Goal: Task Accomplishment & Management: Complete application form

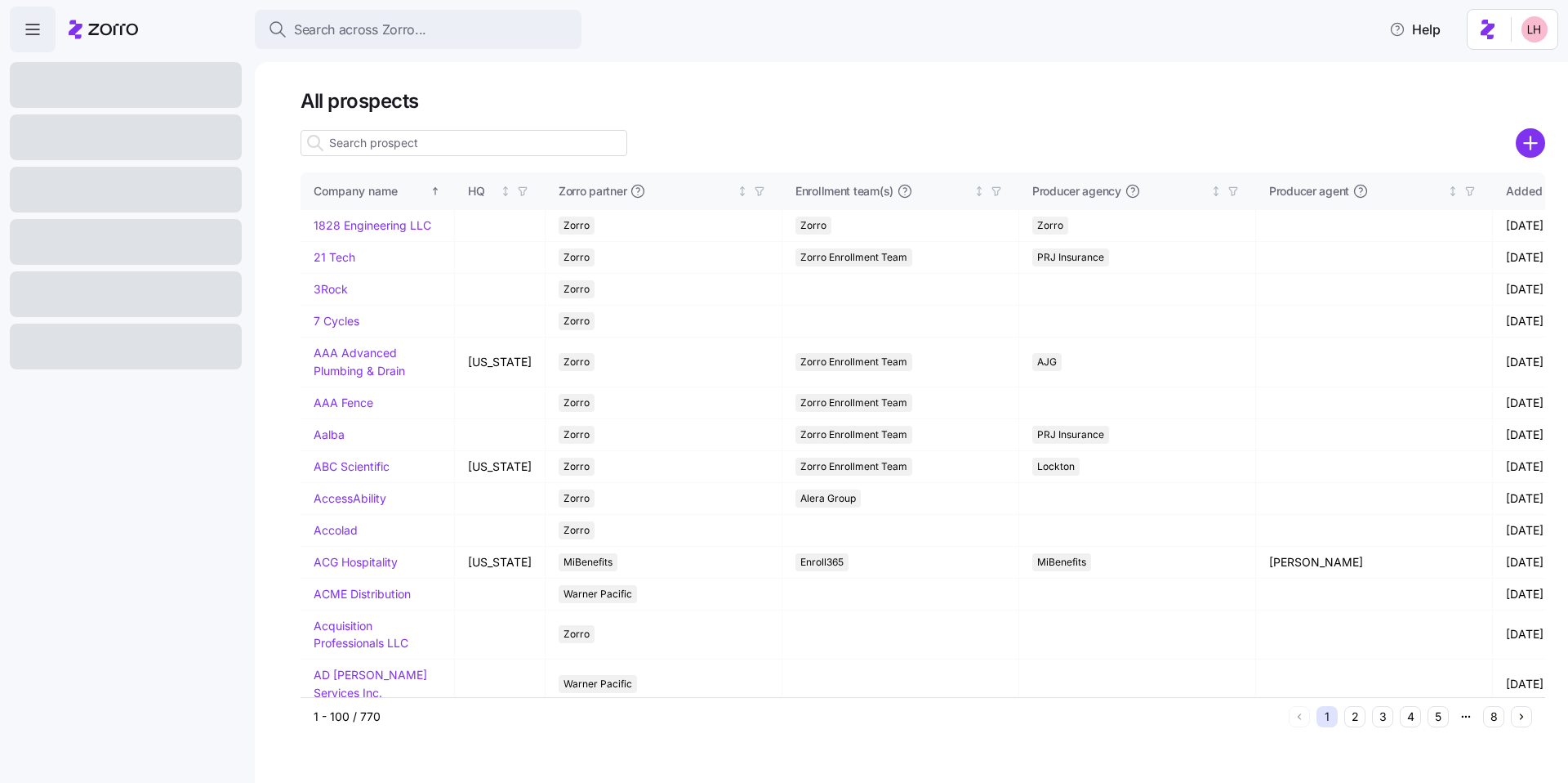
click at [1531, 145] on icon "add icon" at bounding box center [1531, 143] width 0 height 12
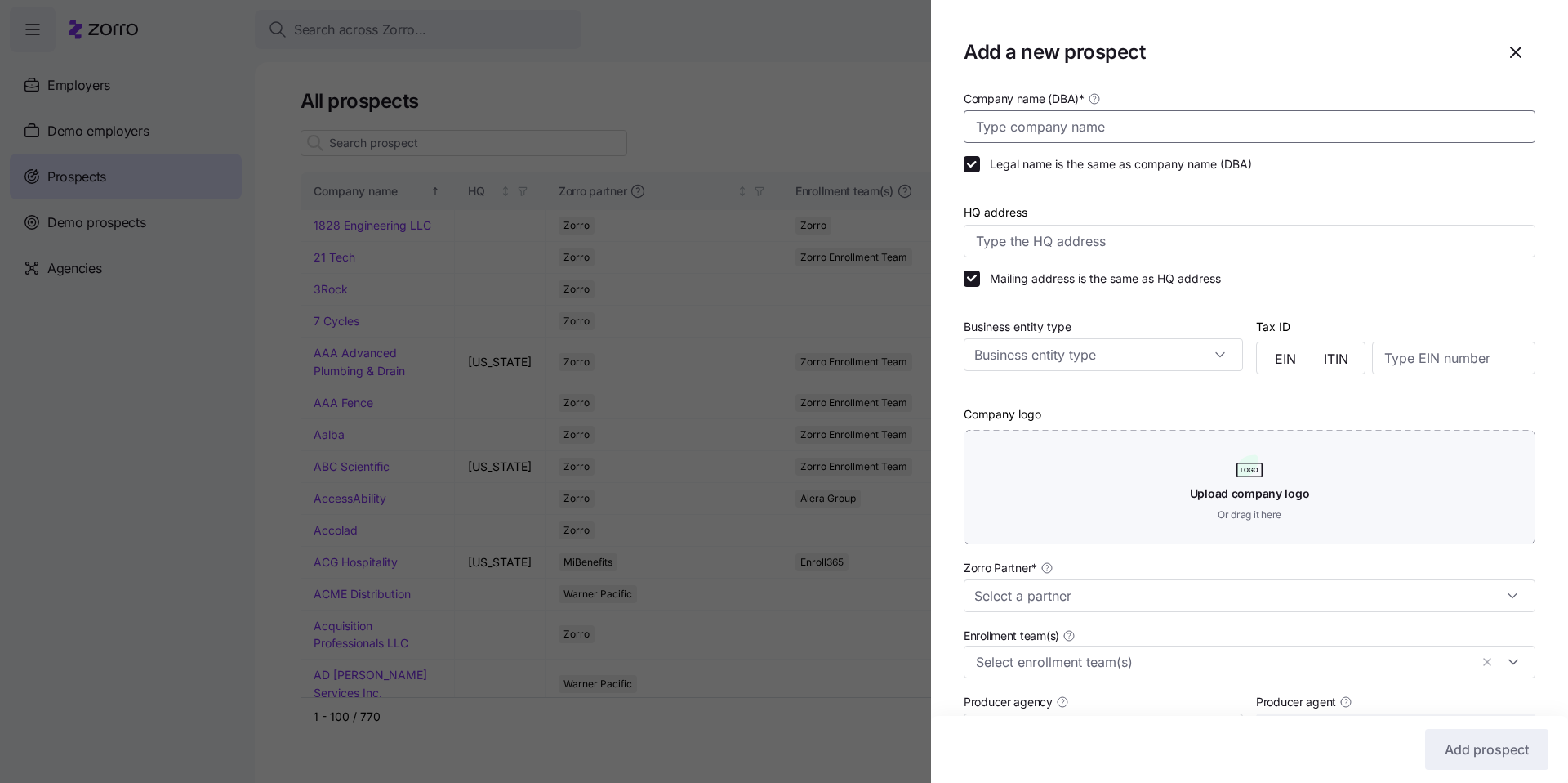
click at [1069, 128] on input "Company name (DBA) *" at bounding box center [1249, 127] width 571 height 33
type input "ImproveAbility"
click at [1070, 604] on input "Zorro Partner *" at bounding box center [1249, 595] width 571 height 33
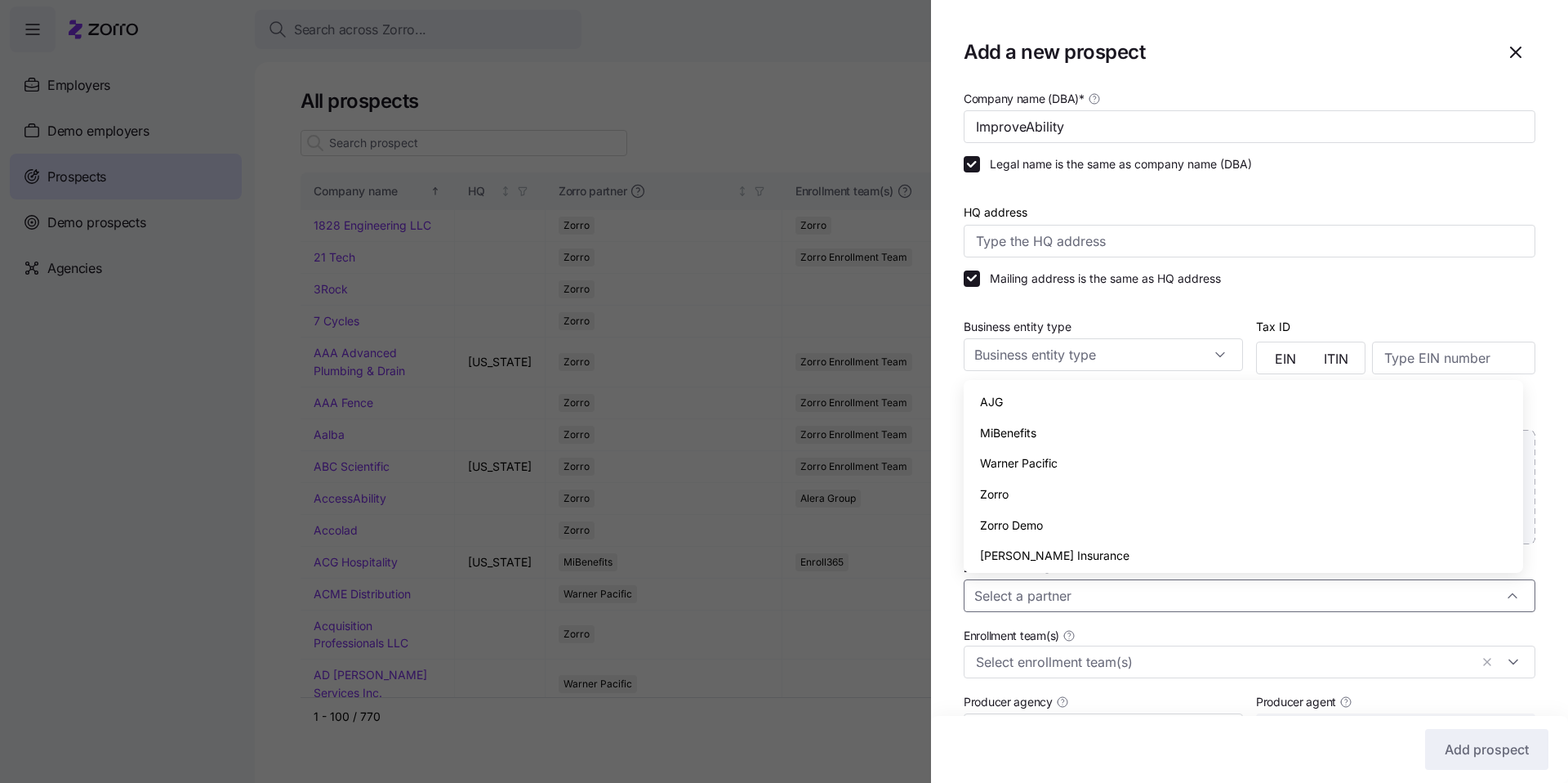
click at [1004, 499] on span "Zorro" at bounding box center [994, 495] width 28 height 18
type input "Zorro"
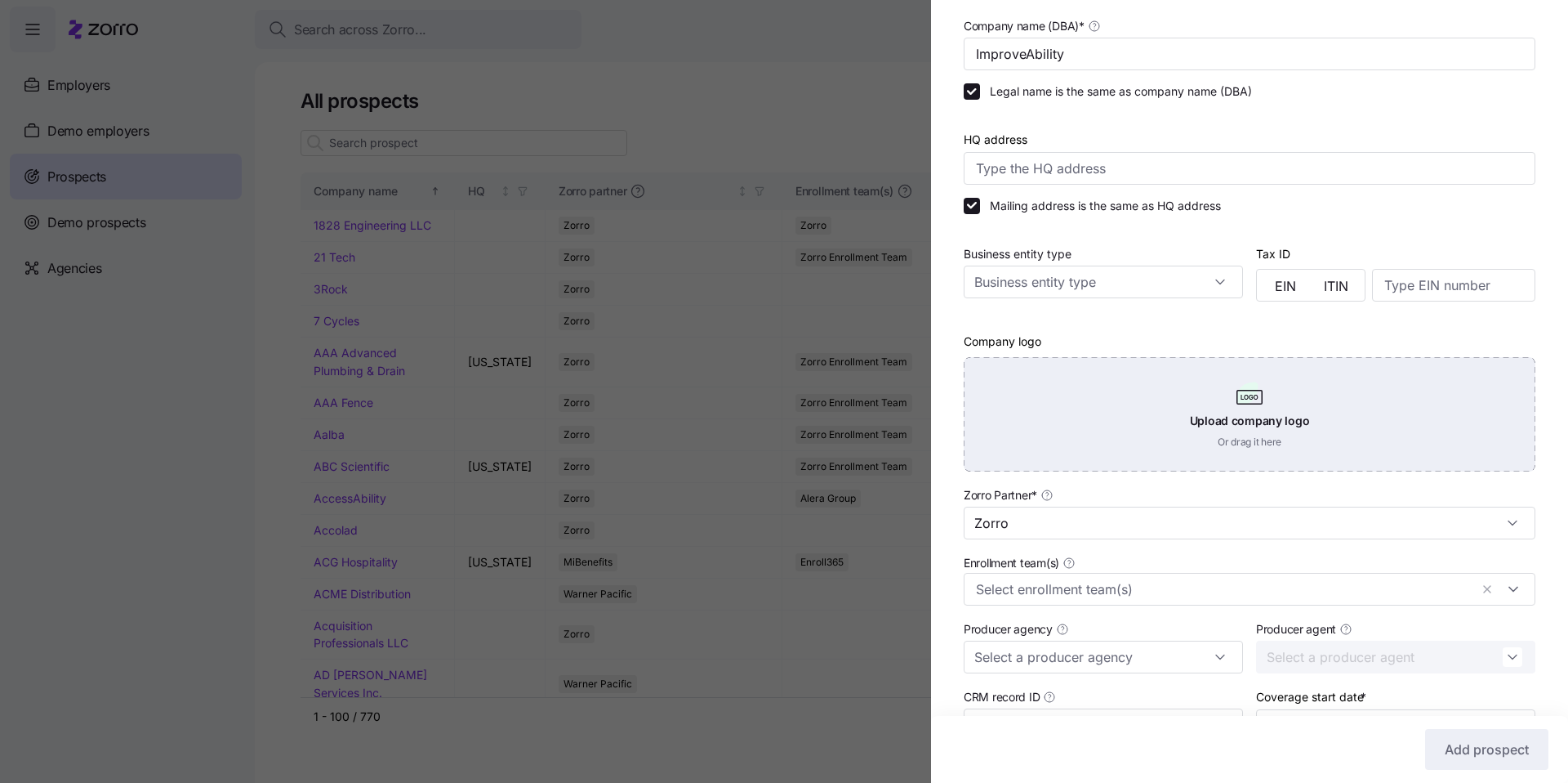
scroll to position [141, 0]
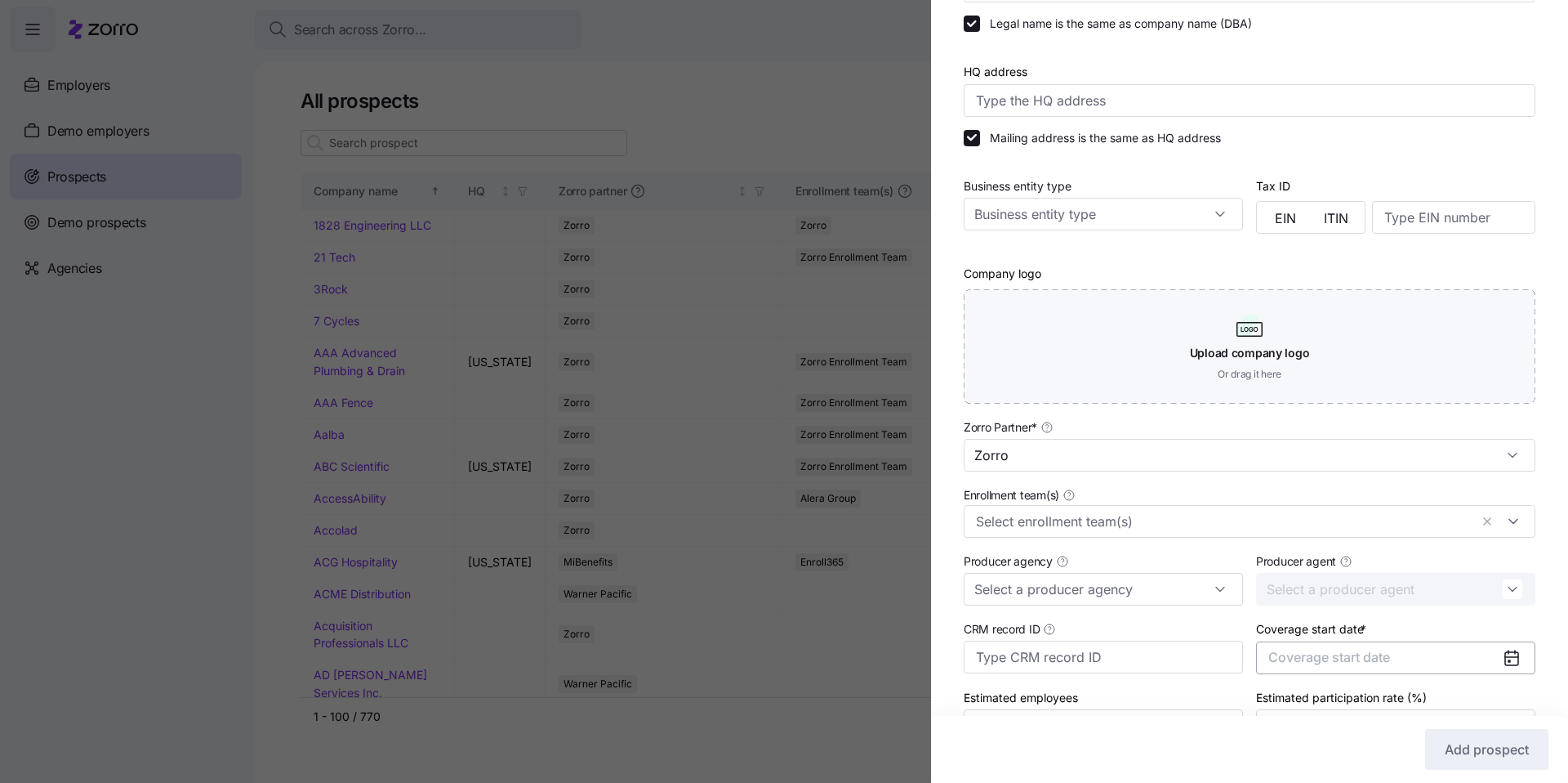
click at [1413, 648] on button "Coverage start date" at bounding box center [1396, 658] width 280 height 33
click at [1476, 466] on button "button" at bounding box center [1493, 460] width 35 height 35
click at [1297, 502] on button "Jan" at bounding box center [1305, 501] width 81 height 35
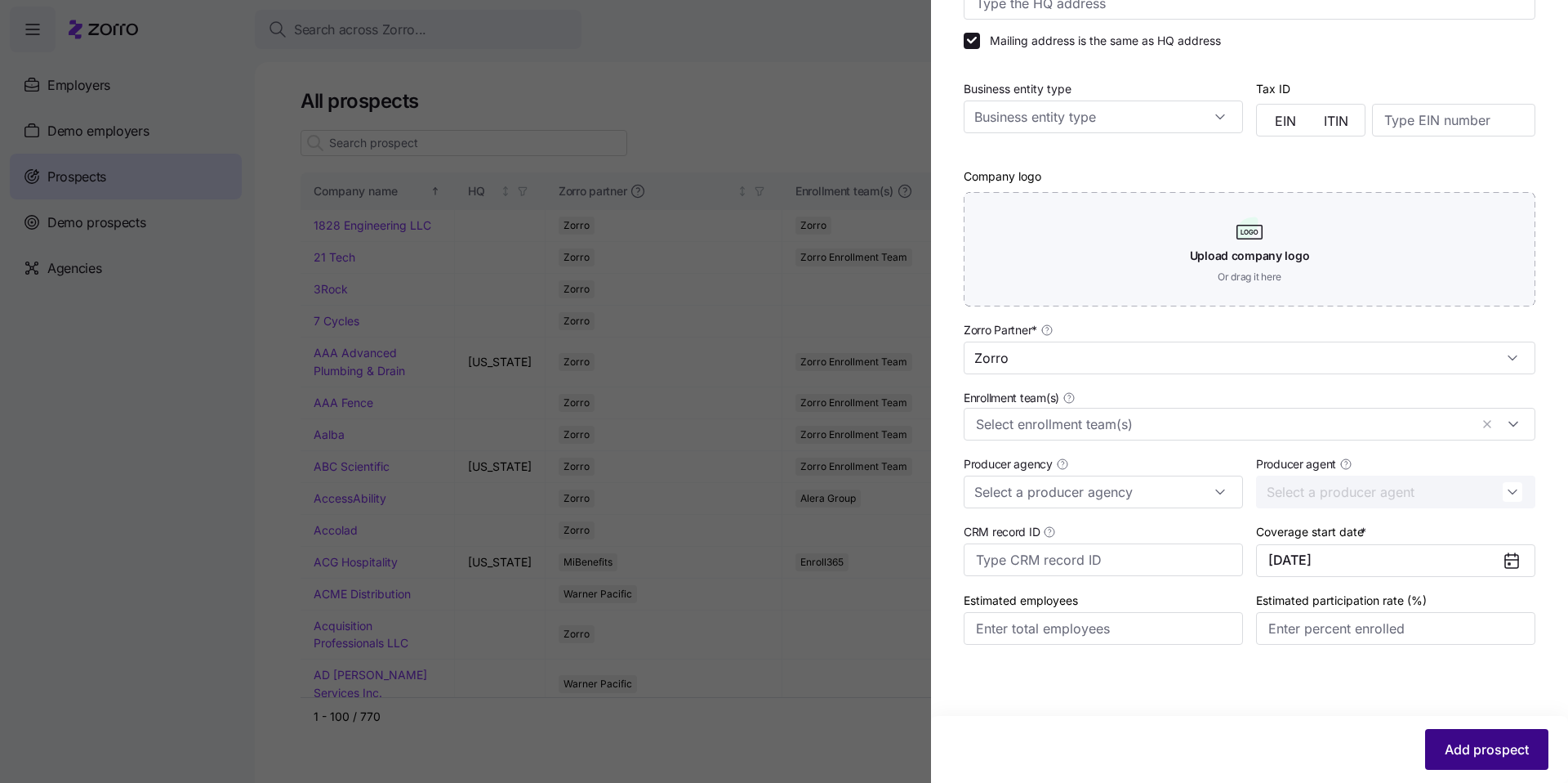
scroll to position [239, 0]
click at [1529, 758] on button "Add prospect" at bounding box center [1487, 749] width 123 height 41
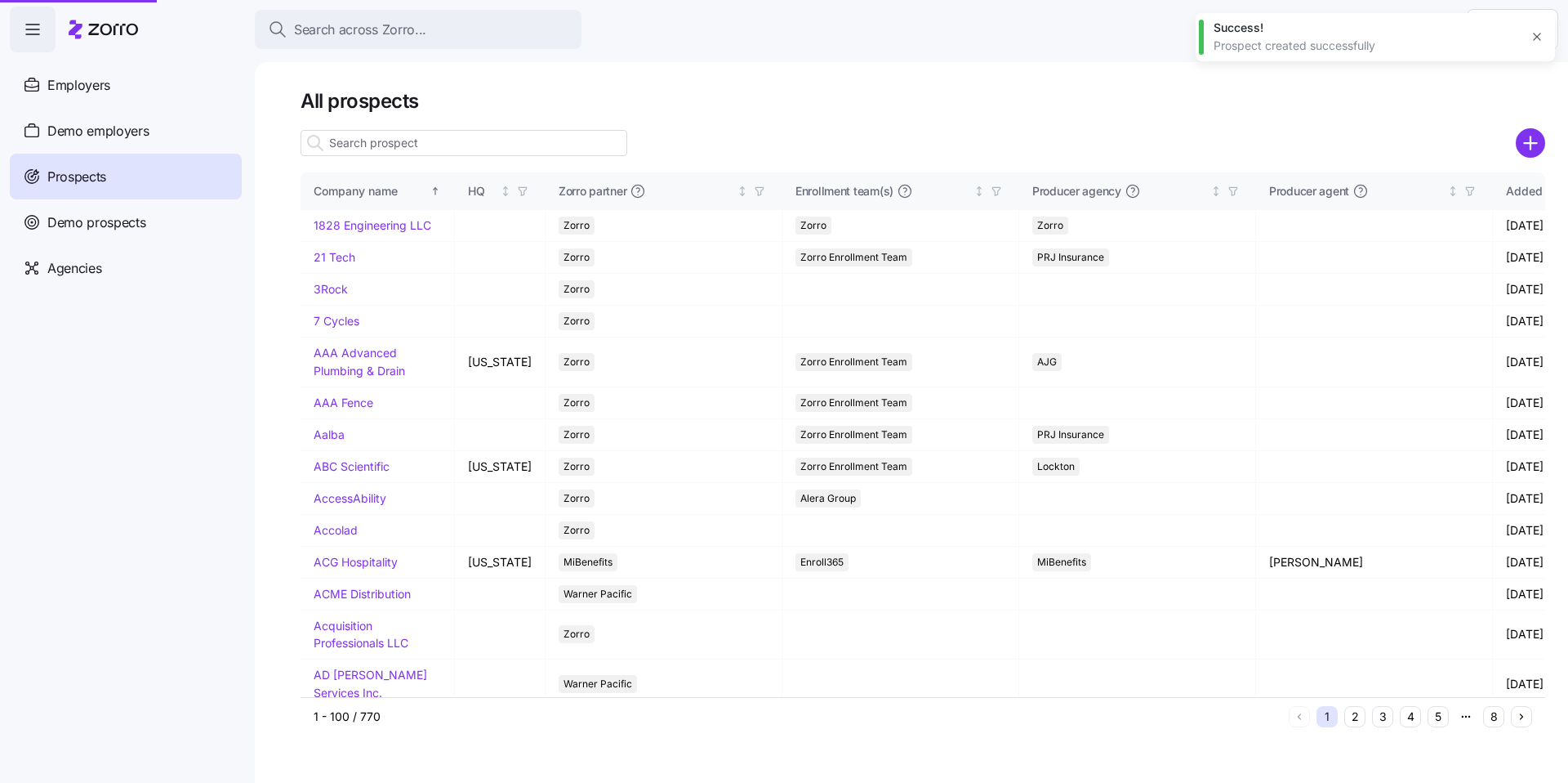
click at [398, 39] on div at bounding box center [784, 392] width 1568 height 783
click at [397, 32] on div at bounding box center [784, 392] width 1568 height 783
click at [428, 139] on input at bounding box center [464, 143] width 326 height 27
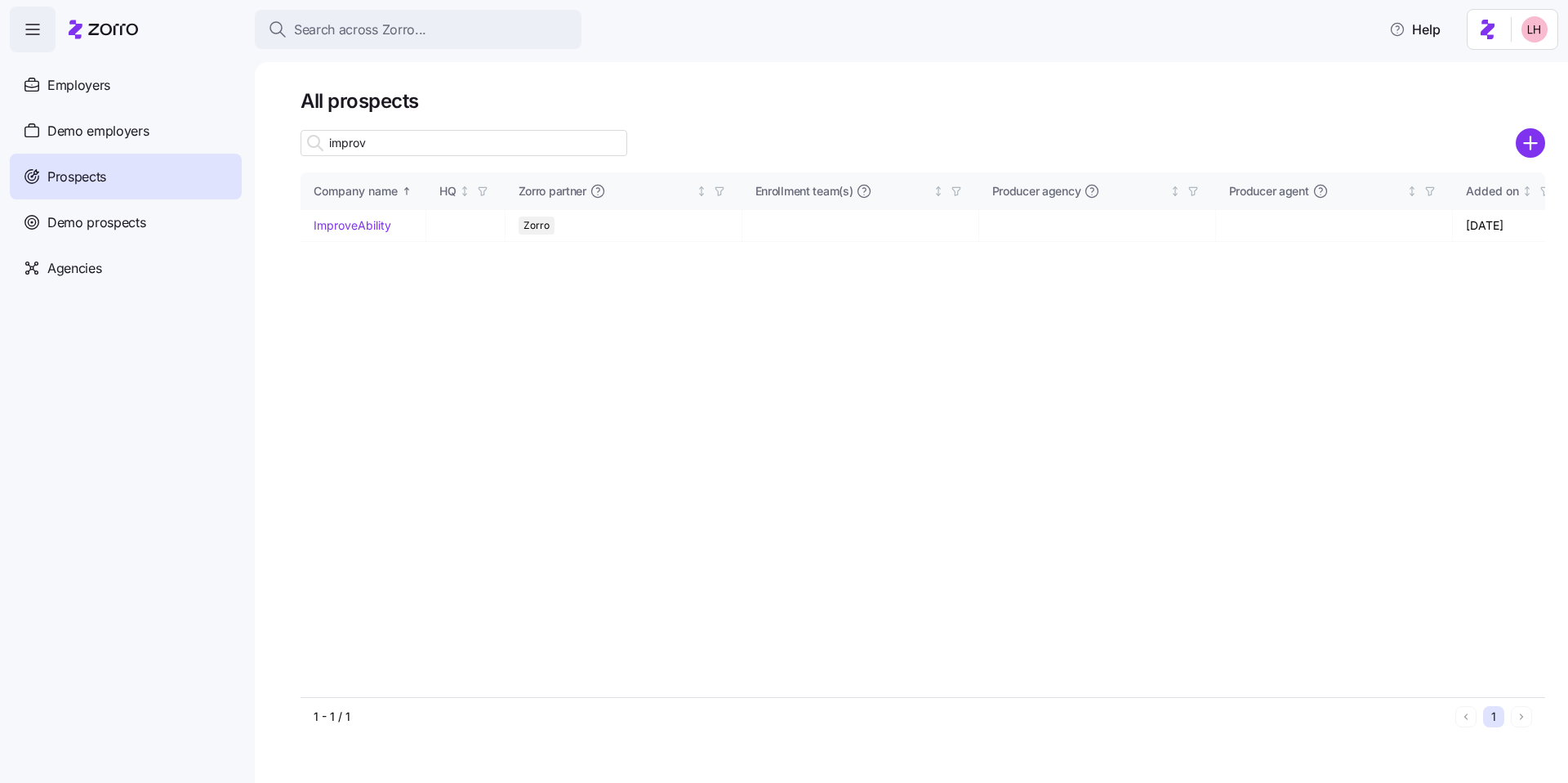
drag, startPoint x: 424, startPoint y: 141, endPoint x: 1543, endPoint y: 94, distance: 1120.0
click at [424, 142] on input "improv" at bounding box center [464, 143] width 326 height 27
type input "improv"
click at [356, 225] on link "ImproveAbility" at bounding box center [352, 225] width 78 height 14
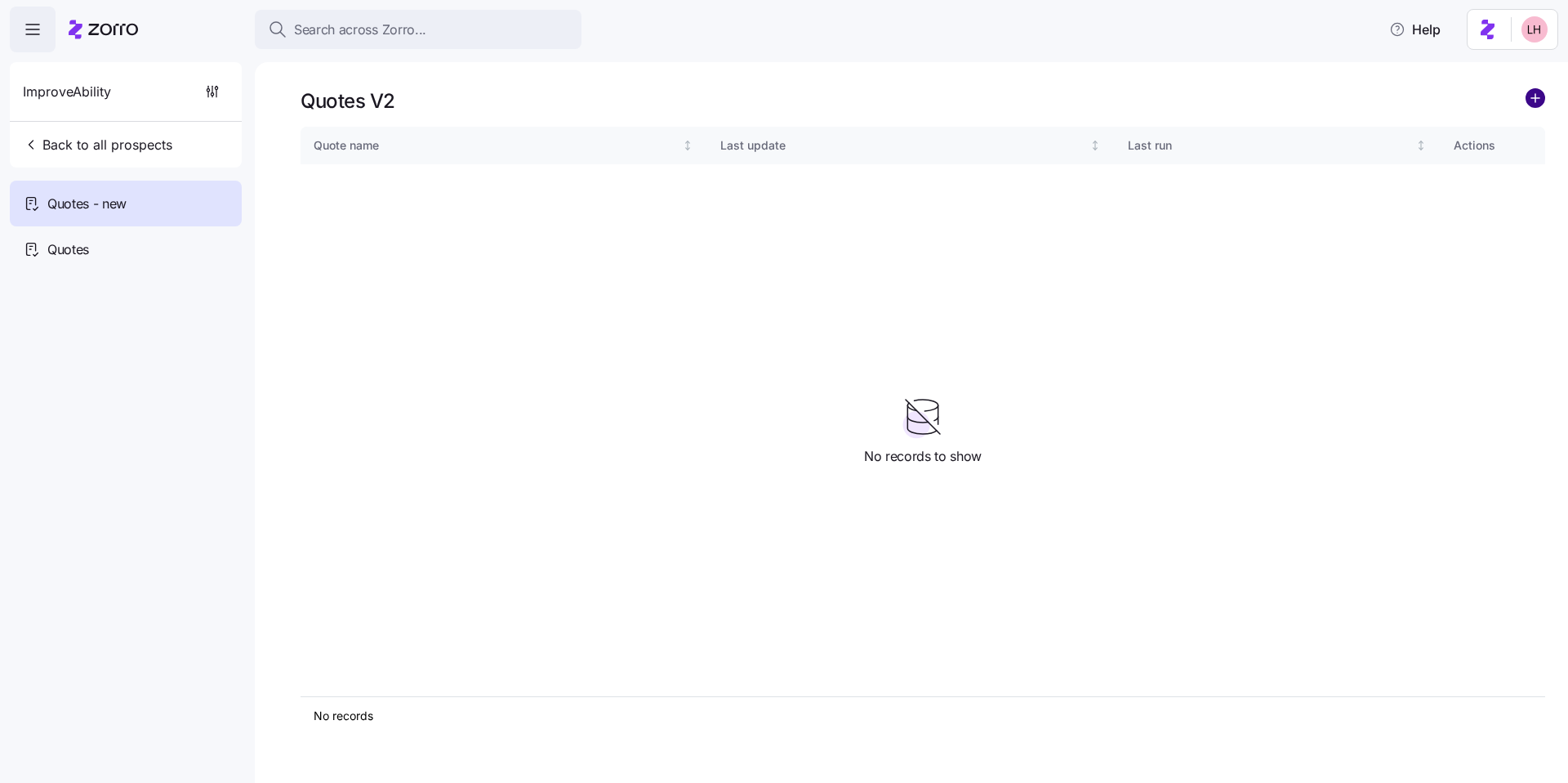
click at [1537, 103] on circle "add icon" at bounding box center [1536, 98] width 18 height 18
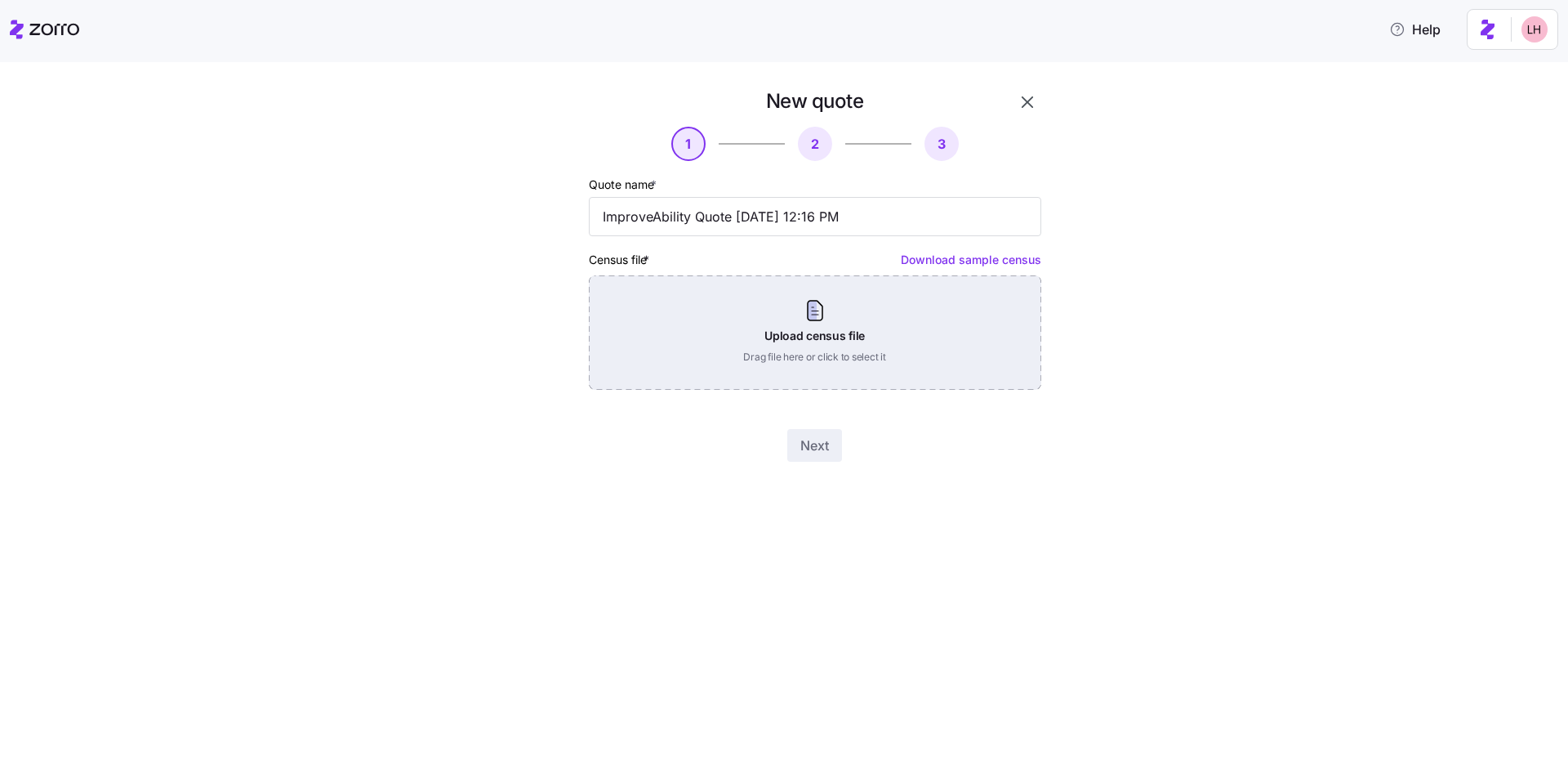
click at [803, 319] on div "Upload census file Drag file here or click to select it" at bounding box center [815, 332] width 453 height 114
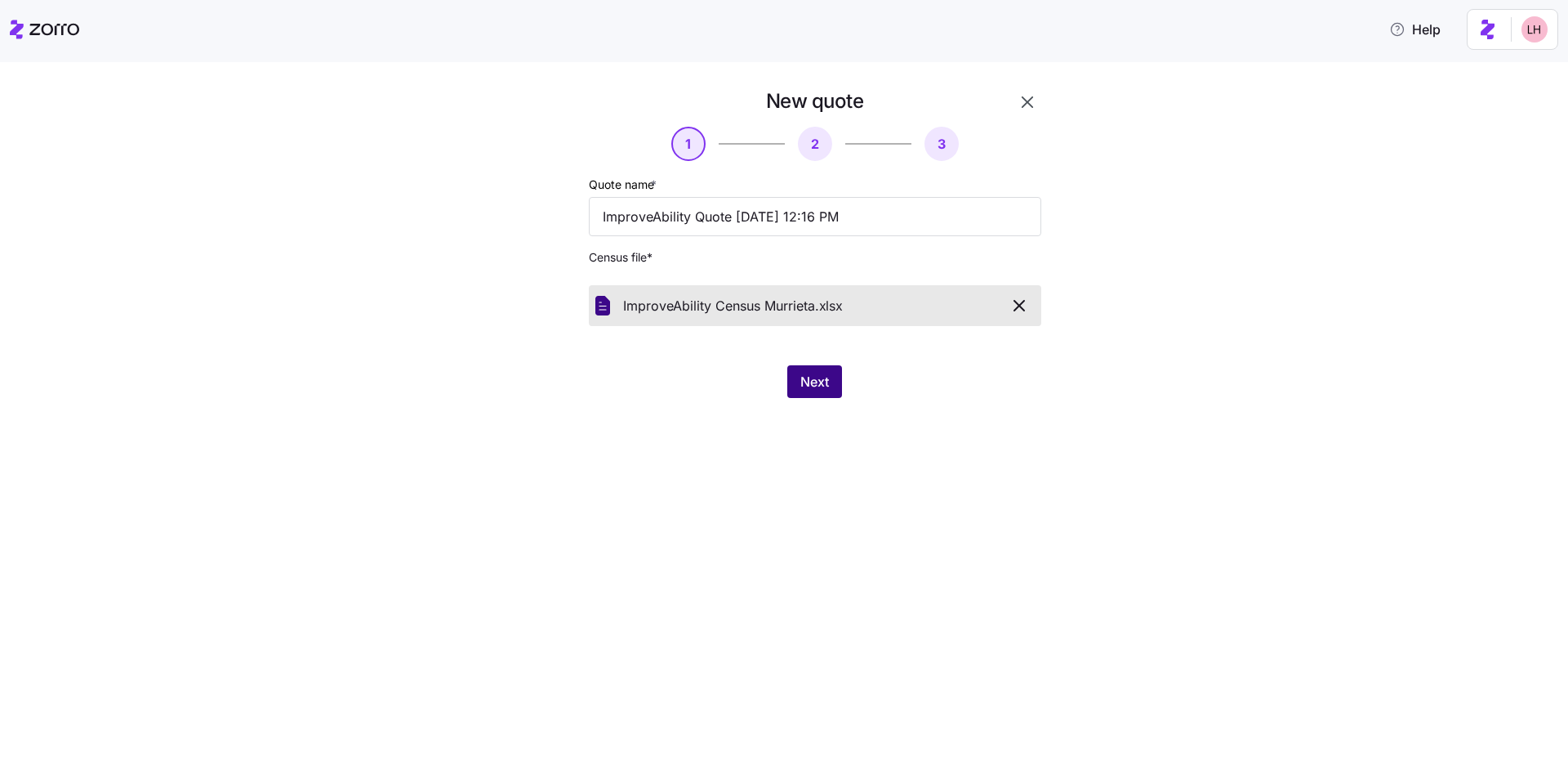
click at [810, 380] on span "Next" at bounding box center [814, 381] width 28 height 19
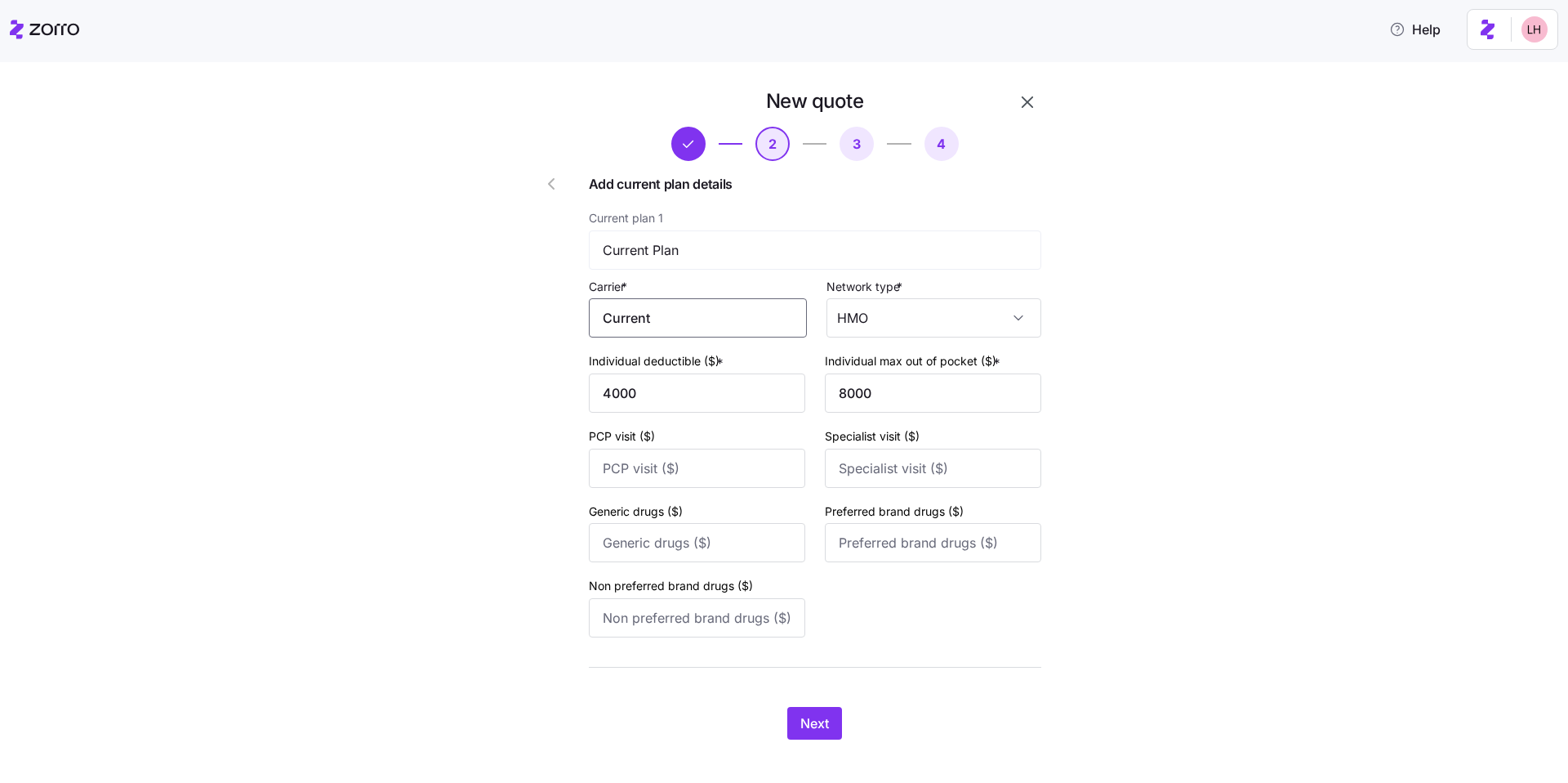
click at [693, 325] on input "Current" at bounding box center [698, 317] width 219 height 39
drag, startPoint x: 613, startPoint y: 318, endPoint x: 581, endPoint y: 316, distance: 32.1
click at [582, 315] on div "New quote 2 3 4 Add current plan details Current plan 1 Current Plan Carrier * …" at bounding box center [815, 413] width 465 height 664
click at [1013, 688] on div "New quote 2 3 4 Add current plan details Current plan 1 Current Plan Carrier * …" at bounding box center [815, 413] width 465 height 664
click at [830, 721] on button "Next" at bounding box center [815, 724] width 55 height 33
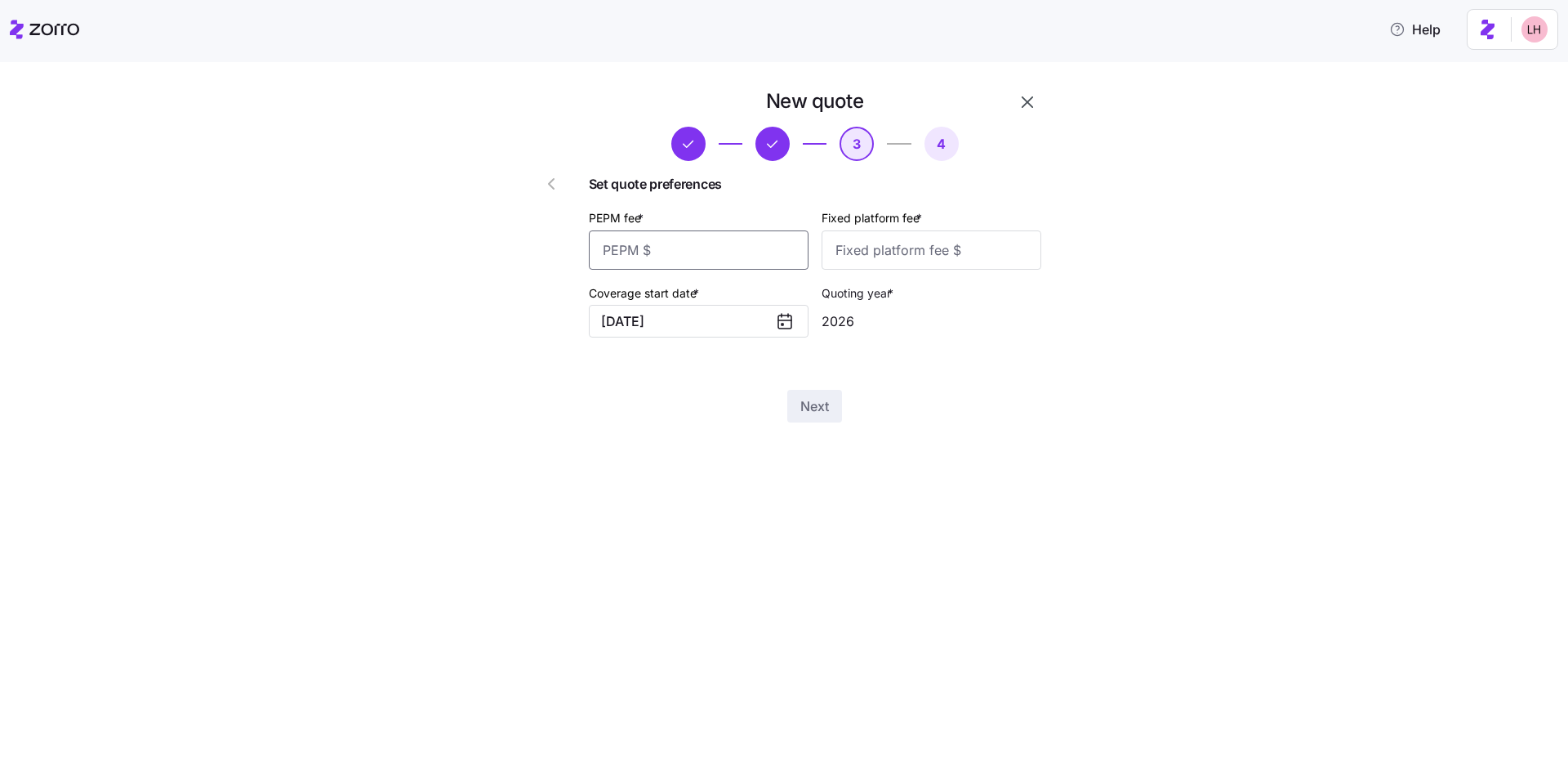
click at [696, 245] on input "PEPM fee *" at bounding box center [699, 250] width 219 height 39
type input "0"
click at [936, 241] on input "Fixed platform fee *" at bounding box center [932, 250] width 219 height 39
type input "1060"
click at [839, 410] on button "Next" at bounding box center [815, 406] width 55 height 33
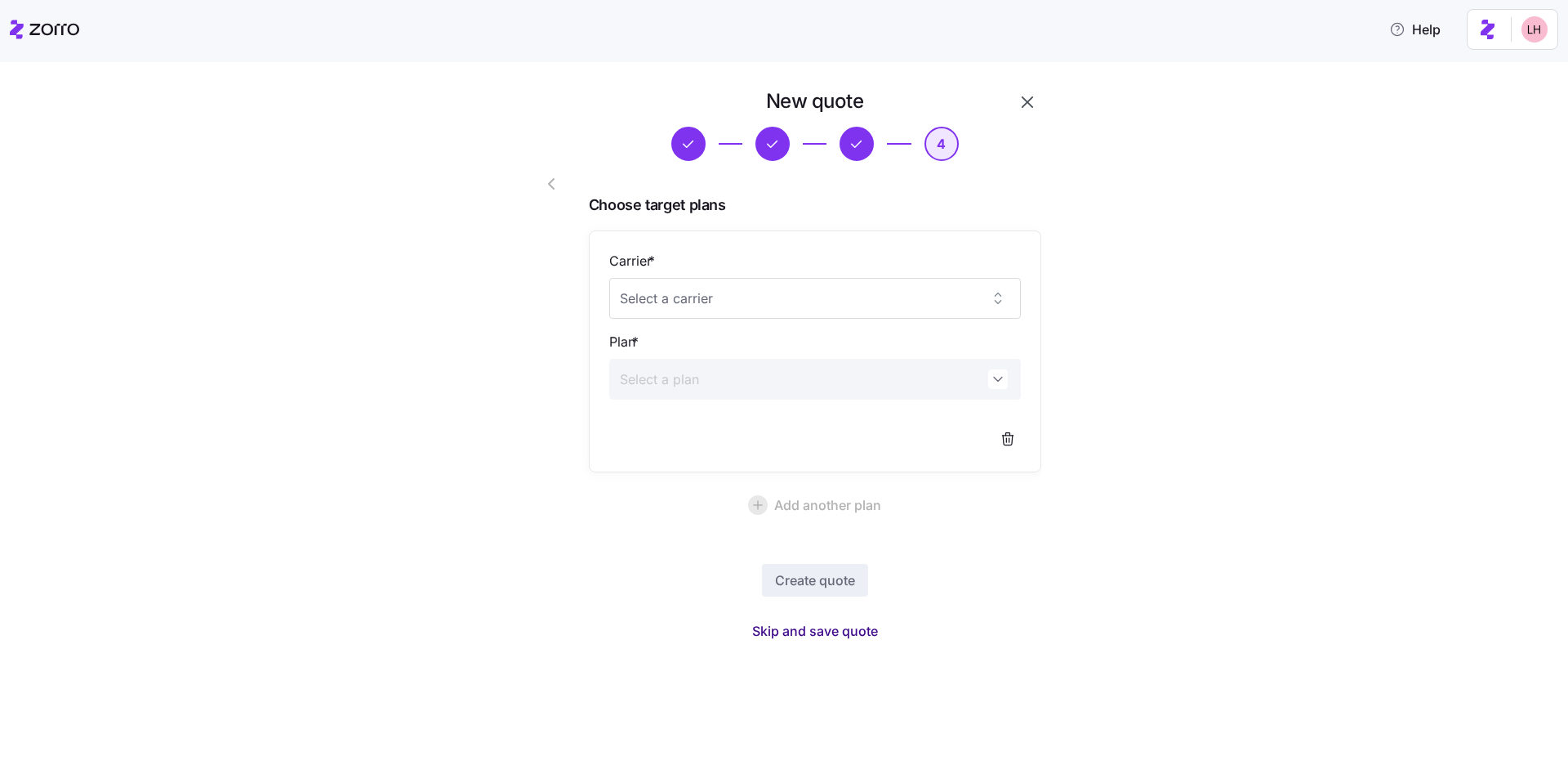
click at [859, 625] on span "Skip and save quote" at bounding box center [816, 630] width 126 height 19
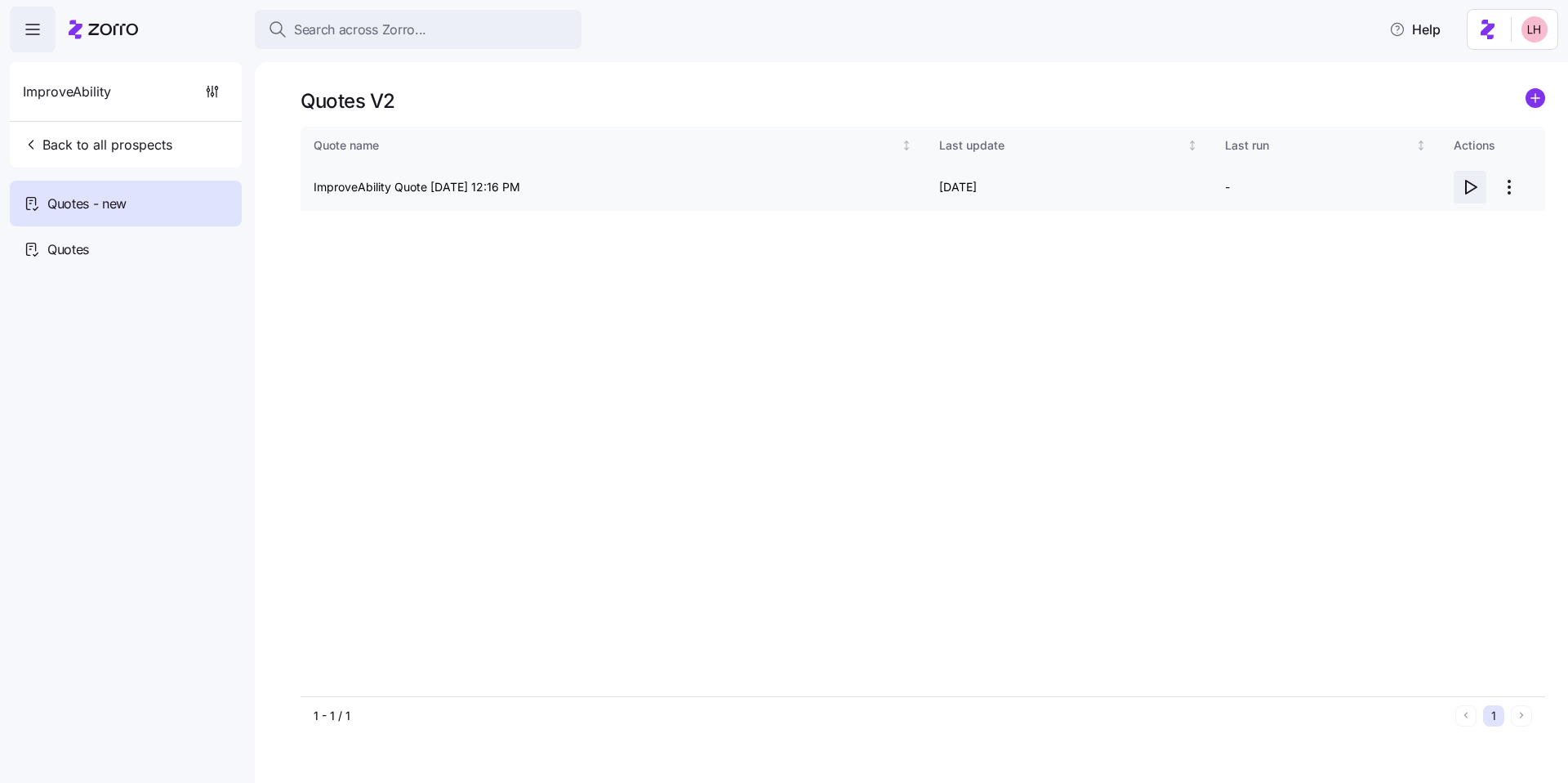
click at [1468, 187] on icon "button" at bounding box center [1469, 187] width 19 height 19
click at [1301, 315] on div "Quote name Last update Last run Actions ImproveAbility Quote 10/06/2025 12:16 P…" at bounding box center [923, 411] width 1244 height 570
click at [1532, 96] on circle "add icon" at bounding box center [1536, 98] width 18 height 18
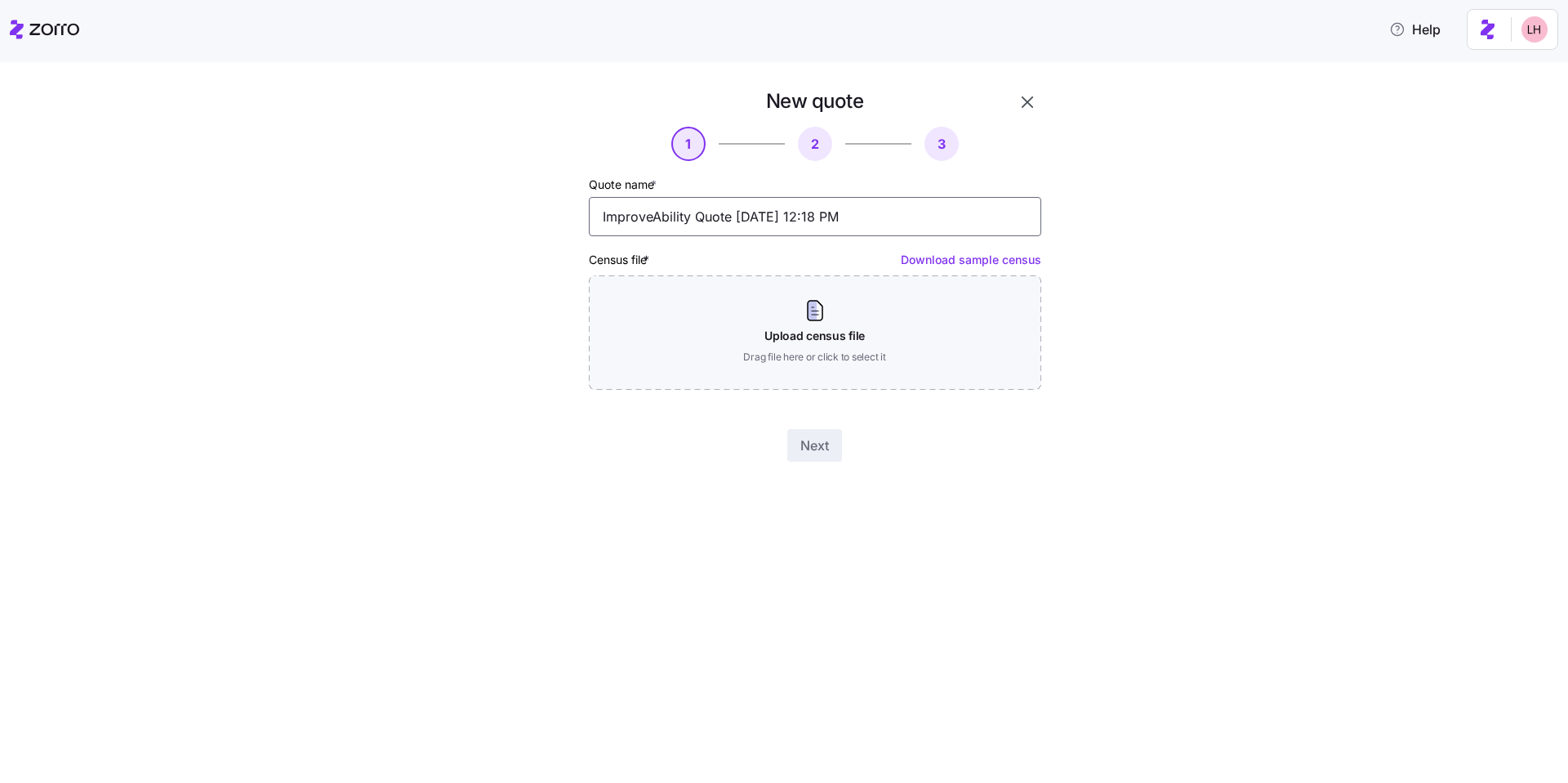
click at [792, 218] on input "ImproveAbility Quote 10/06/2025 12:18 PM" at bounding box center [815, 216] width 453 height 39
click at [787, 216] on input "ImproveAbility Quote 10/06/2025 12:18 PM" at bounding box center [815, 216] width 453 height 39
click at [787, 214] on input "ImproveAbility Quote 10/06/2025 12:18 PM" at bounding box center [815, 216] width 453 height 39
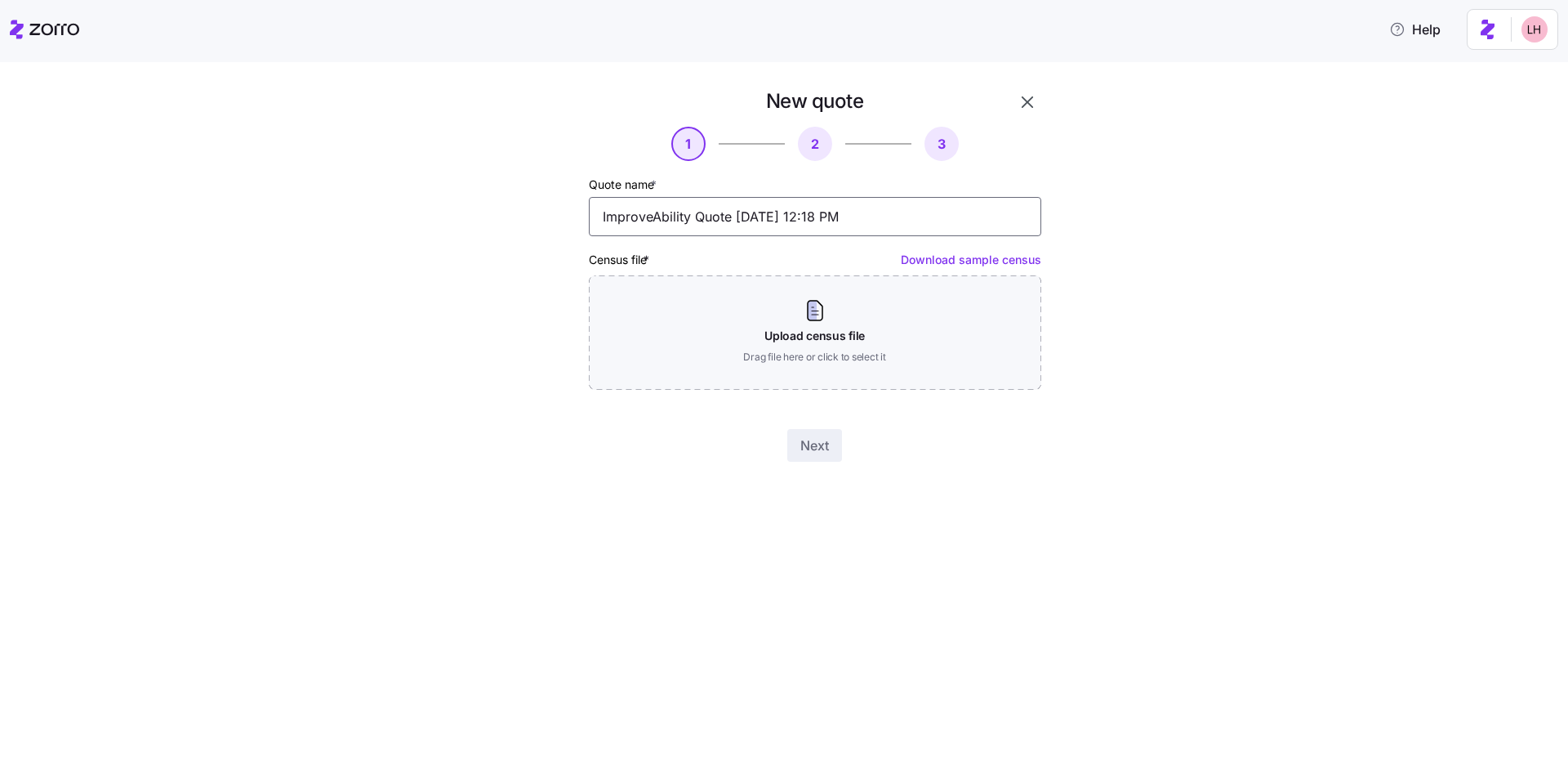
click at [787, 214] on input "ImproveAbility Quote 10/06/2025 12:18 PM" at bounding box center [815, 216] width 453 height 39
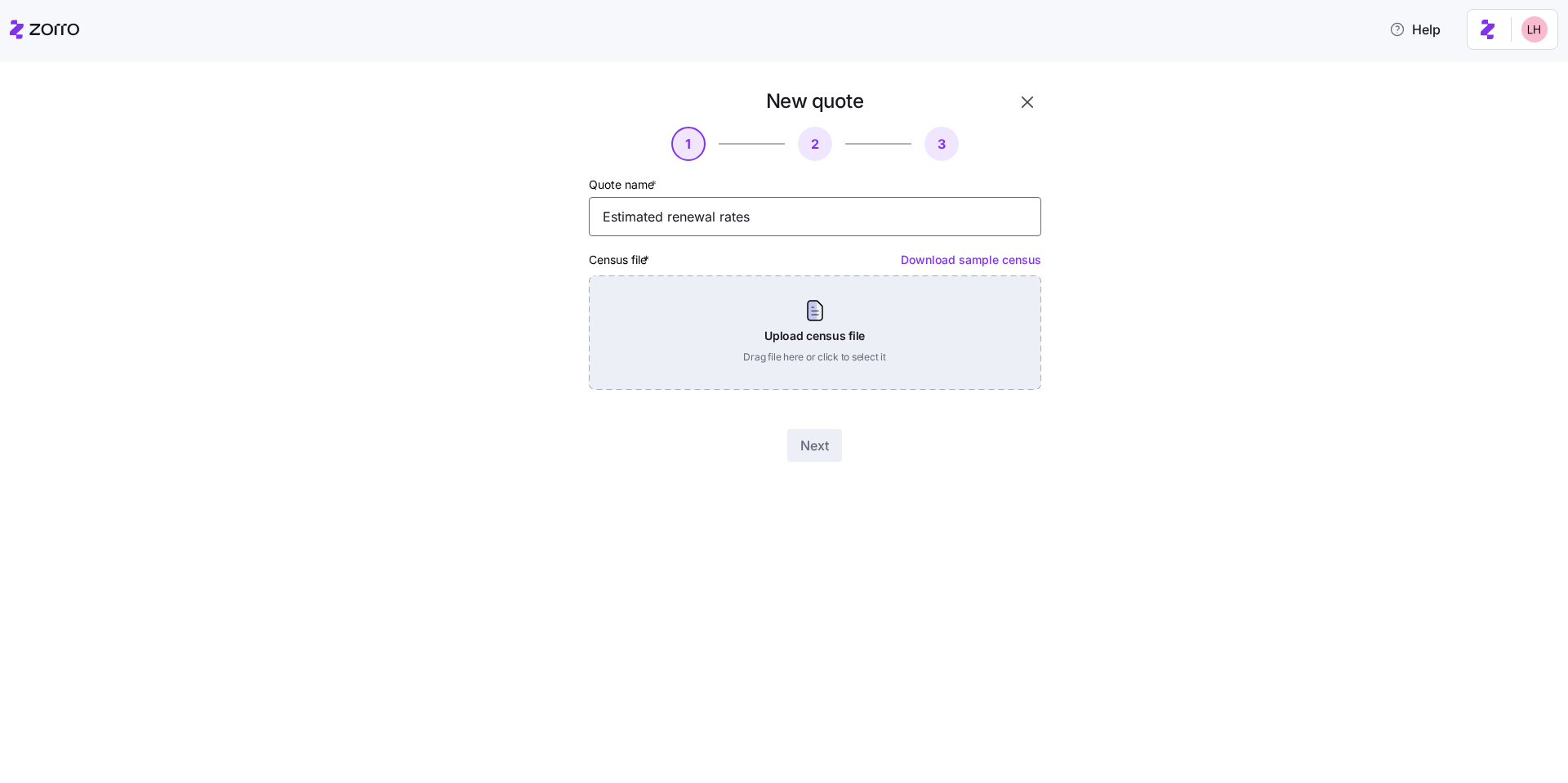
type input "Estimated renewal rates"
click at [877, 334] on div "Upload census file Drag file here or click to select it" at bounding box center [815, 332] width 453 height 114
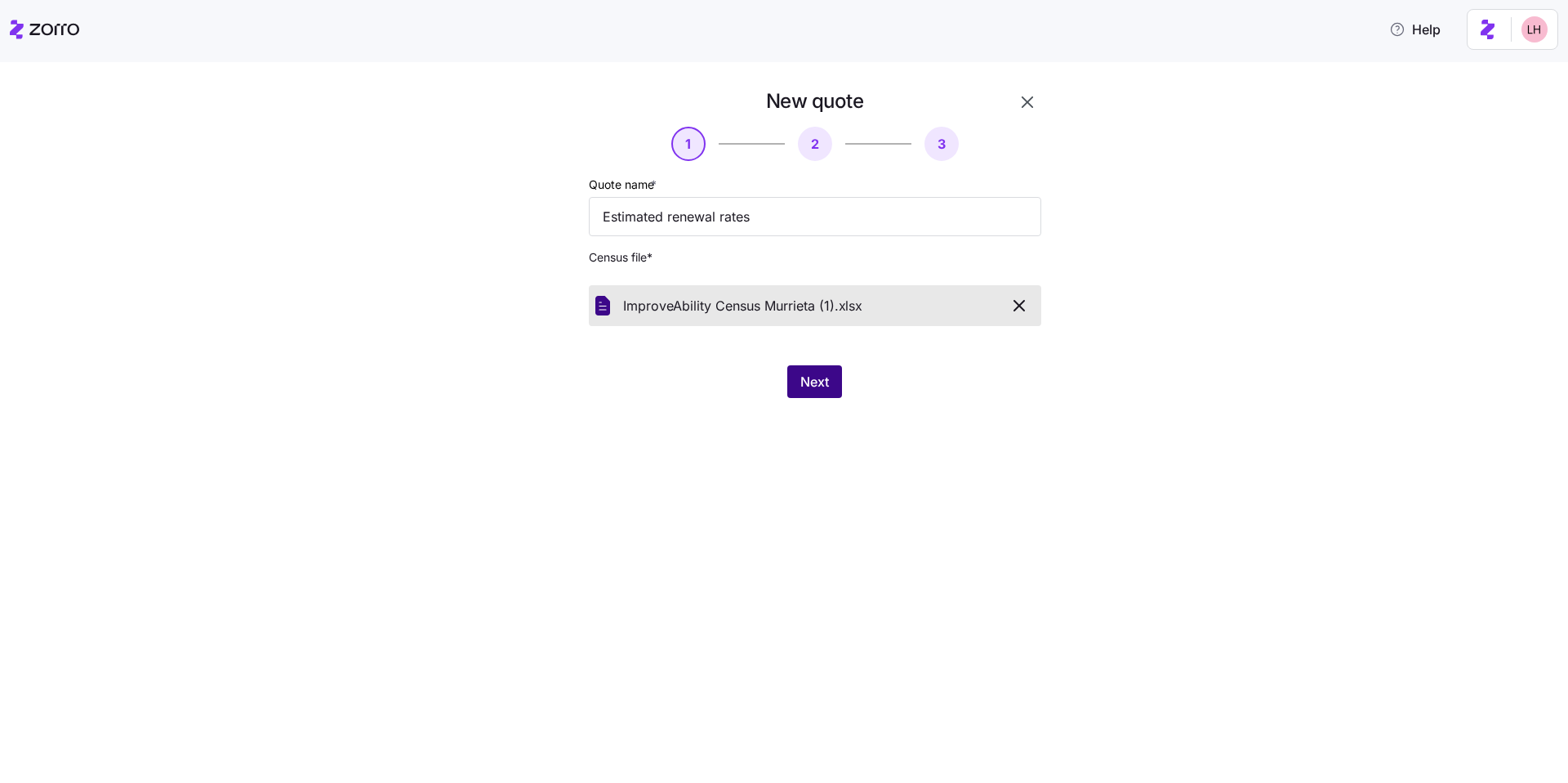
click at [810, 387] on span "Next" at bounding box center [814, 381] width 28 height 19
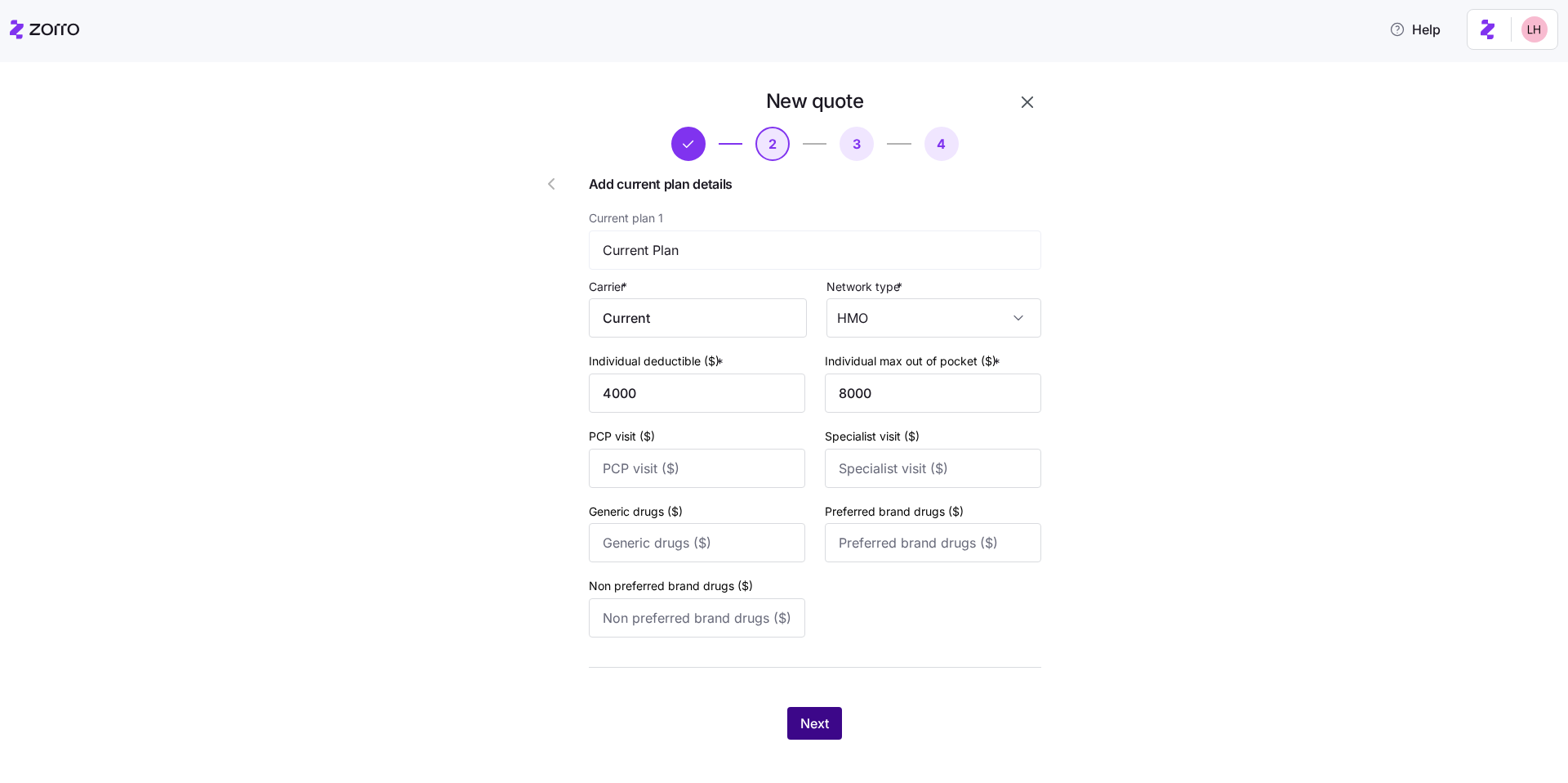
click at [805, 722] on span "Next" at bounding box center [814, 723] width 28 height 19
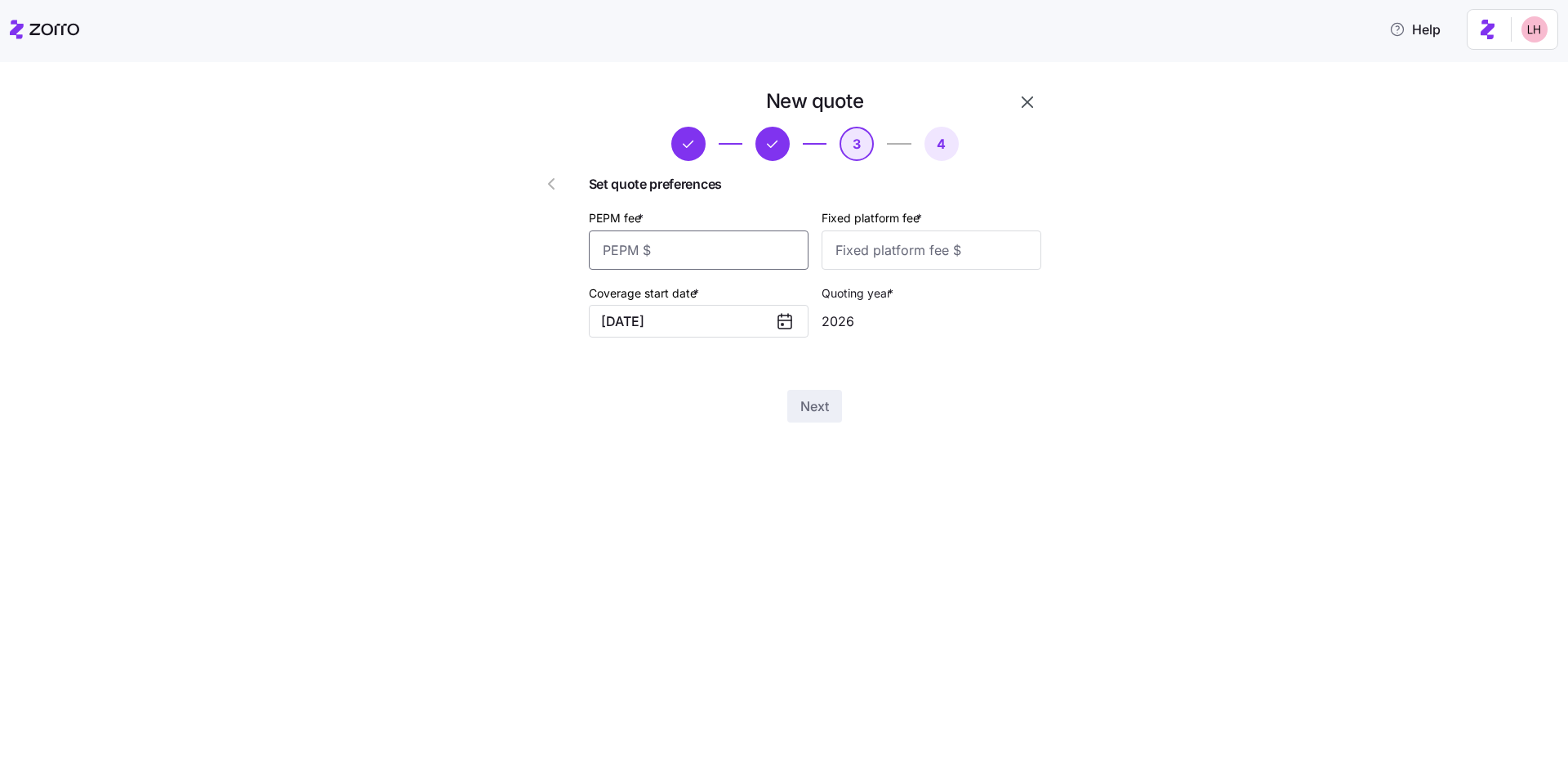
click at [700, 258] on input "PEPM fee *" at bounding box center [699, 250] width 219 height 39
type input "0"
type input "1060"
click at [824, 409] on span "Next" at bounding box center [814, 405] width 28 height 19
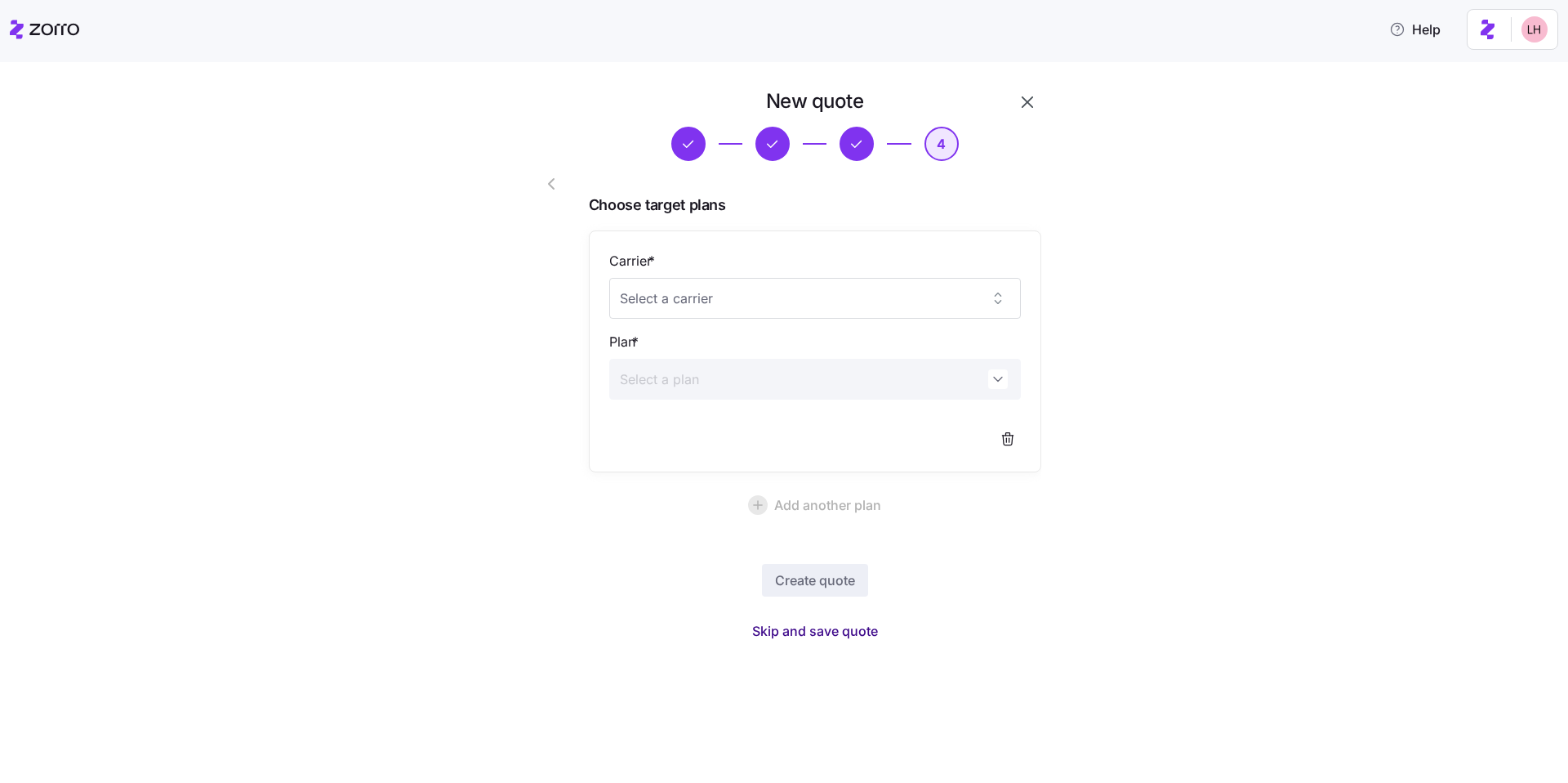
click at [865, 636] on span "Skip and save quote" at bounding box center [816, 630] width 126 height 19
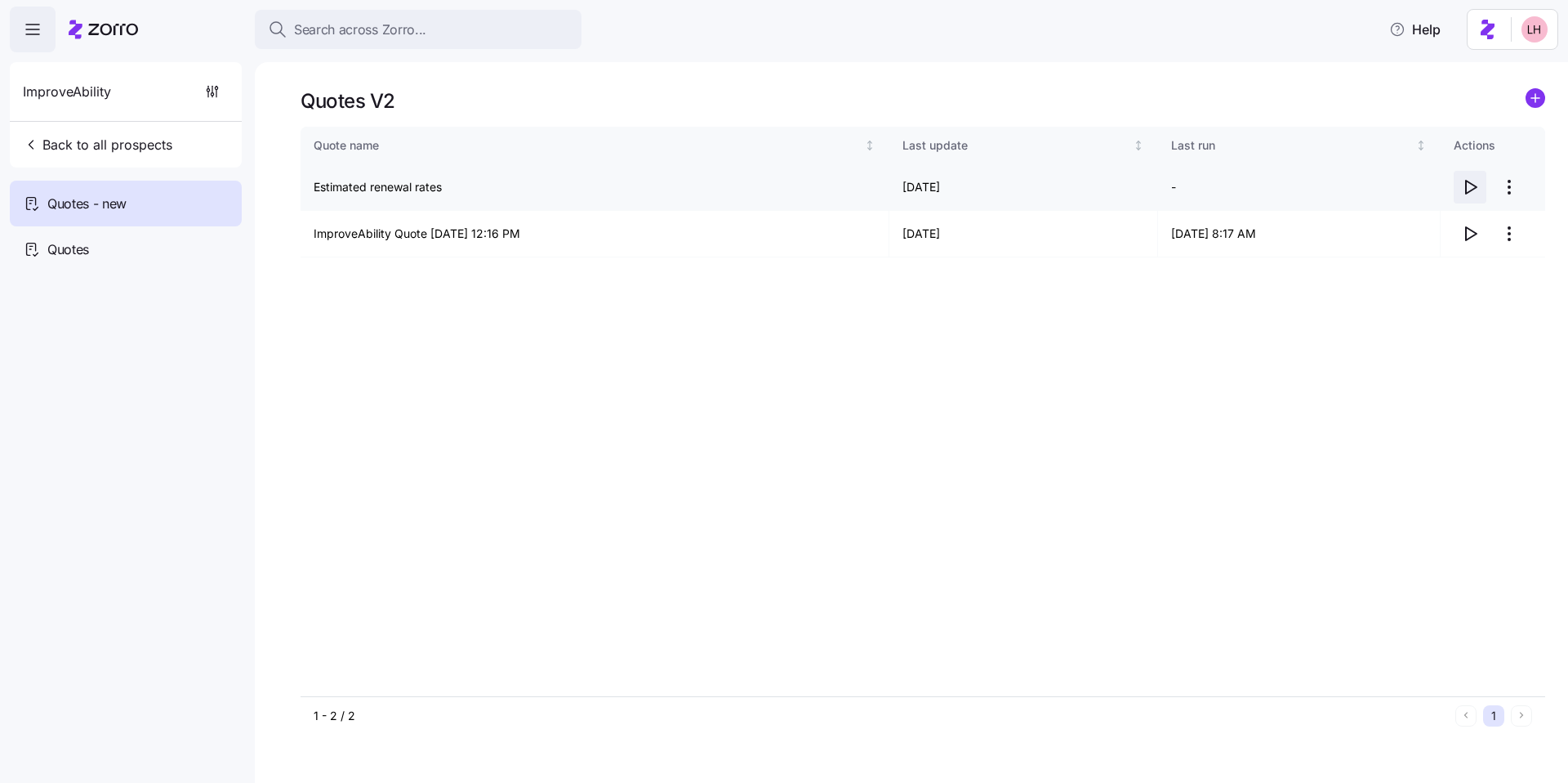
click at [1471, 186] on icon "button" at bounding box center [1469, 187] width 19 height 19
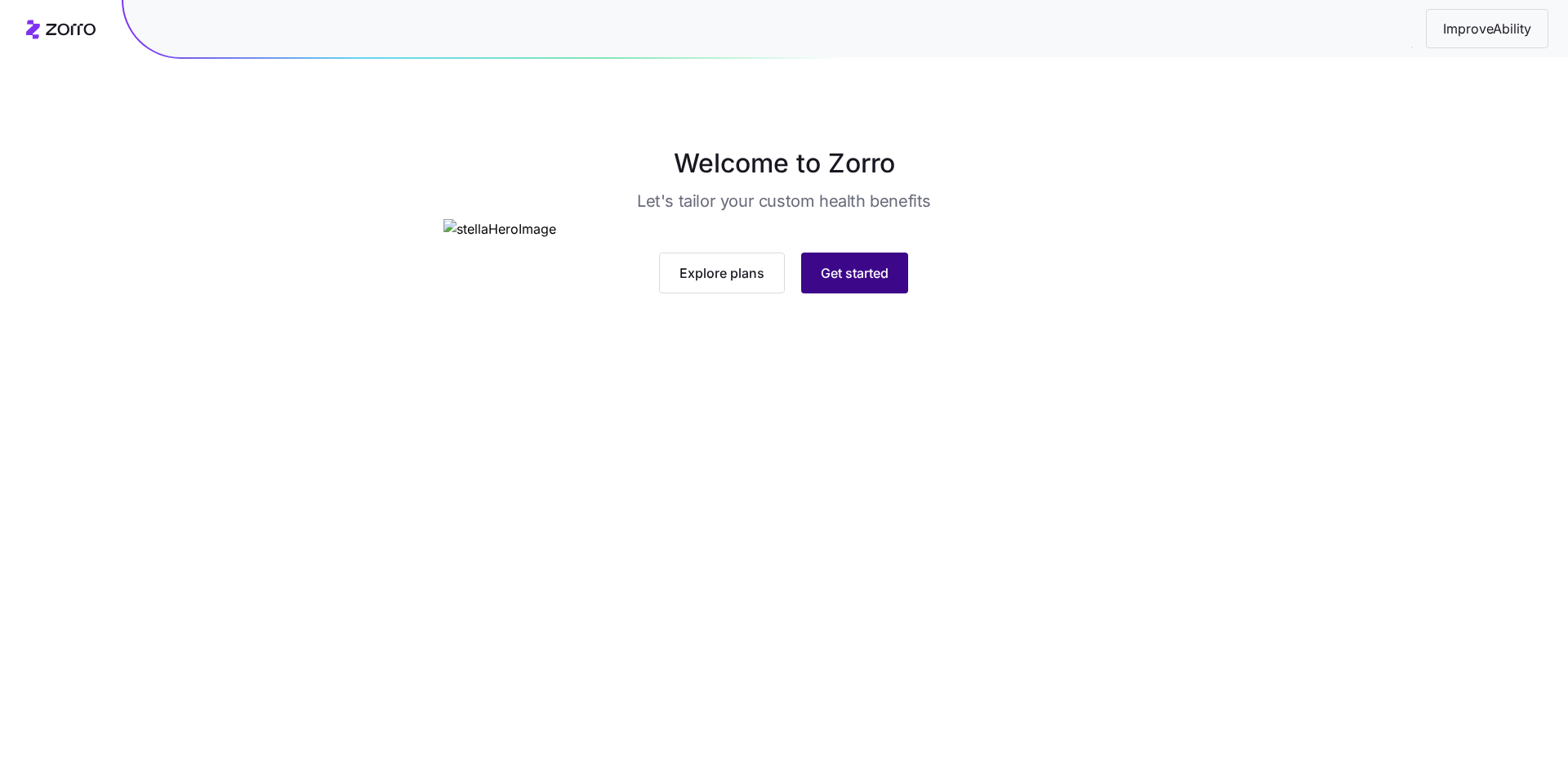
click at [880, 283] on span "Get started" at bounding box center [855, 273] width 68 height 19
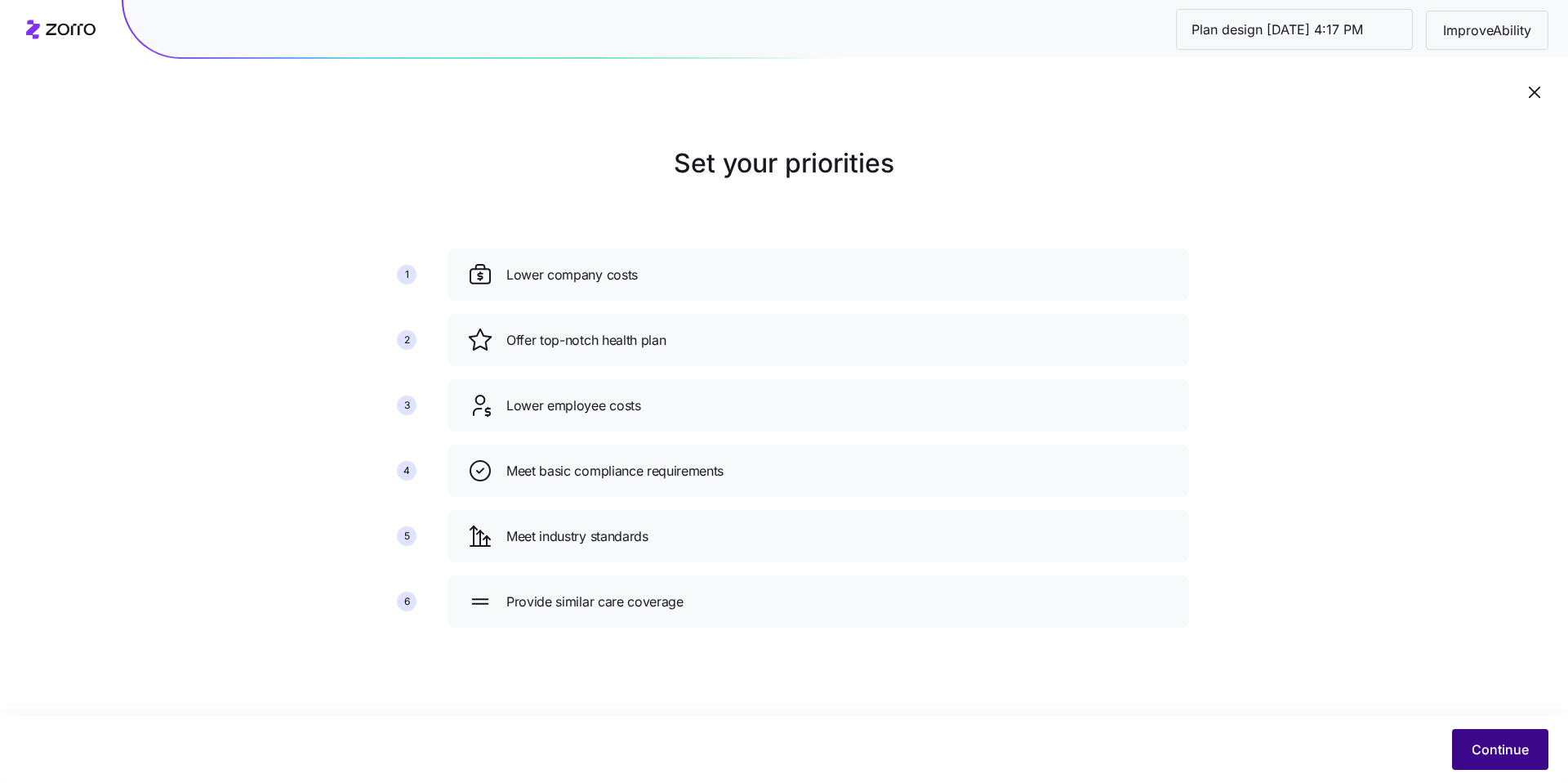
click at [1515, 744] on span "Continue" at bounding box center [1500, 748] width 58 height 19
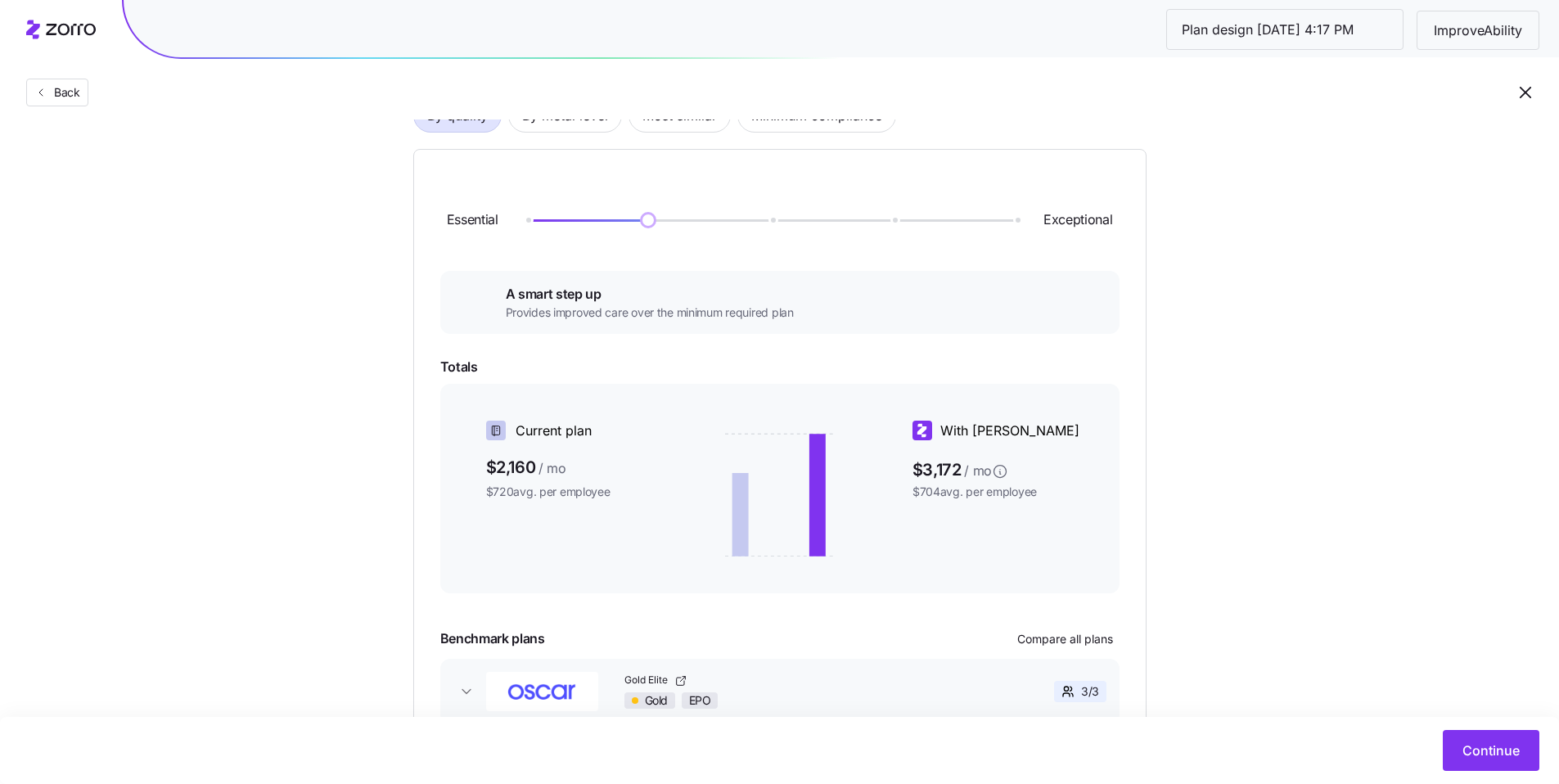
scroll to position [126, 0]
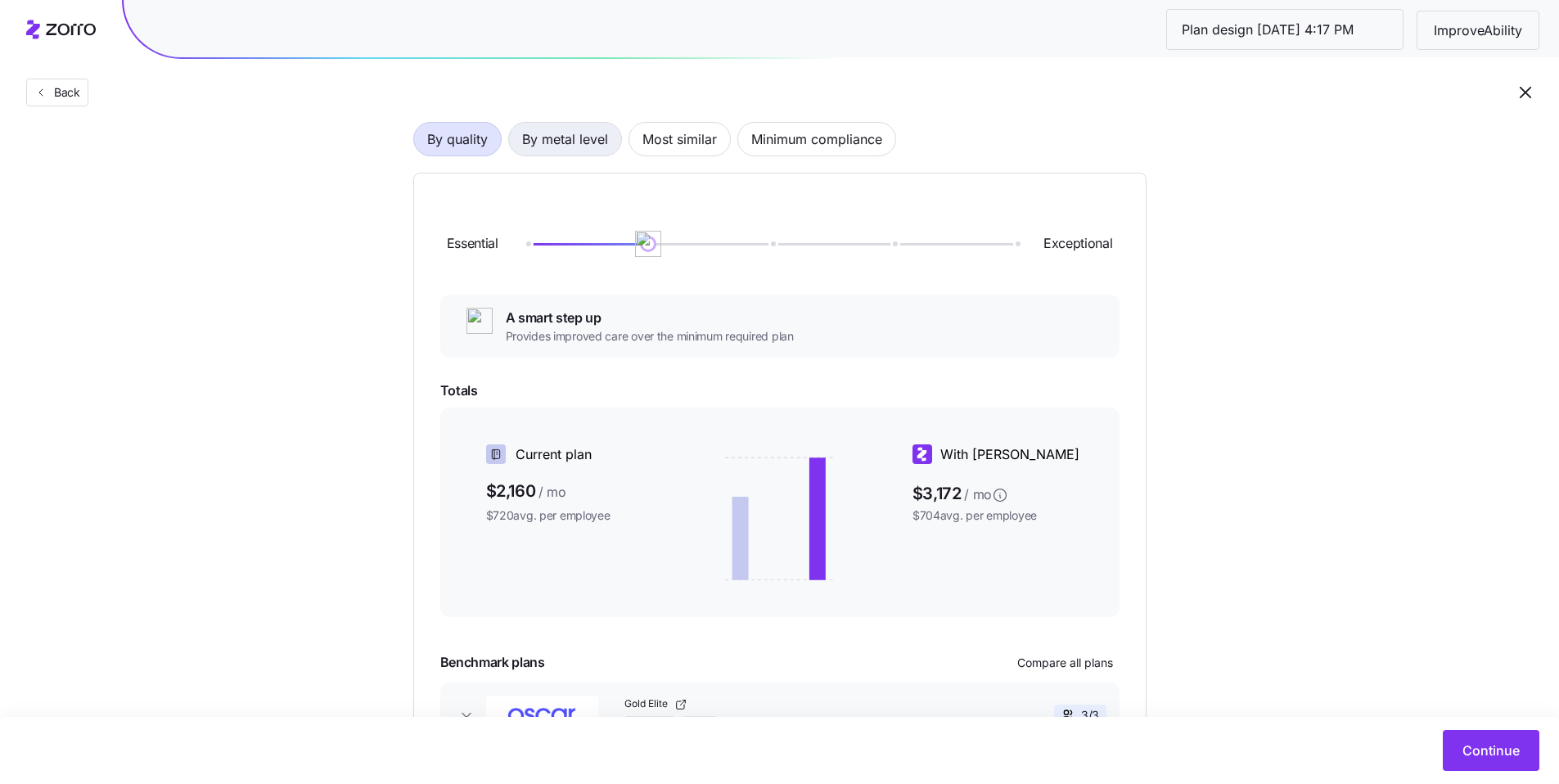
click at [569, 149] on span "By metal level" at bounding box center [565, 139] width 86 height 33
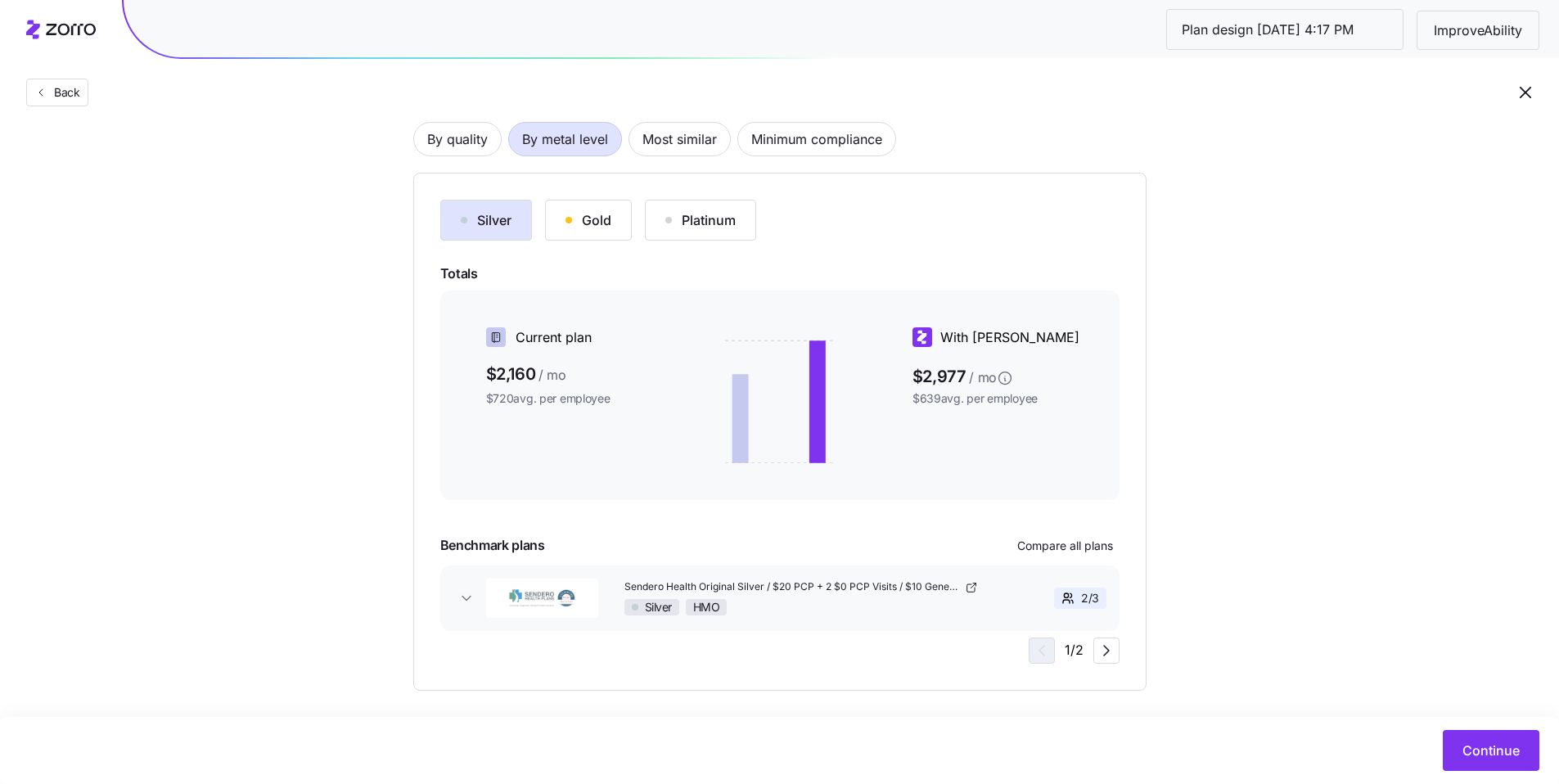
click at [583, 222] on div "Gold" at bounding box center [588, 220] width 46 height 19
click at [501, 223] on div "Silver" at bounding box center [485, 220] width 50 height 19
click at [1275, 348] on div "Choose a plan matching strategy By quality By metal level Most similar Minimum …" at bounding box center [780, 354] width 1559 height 673
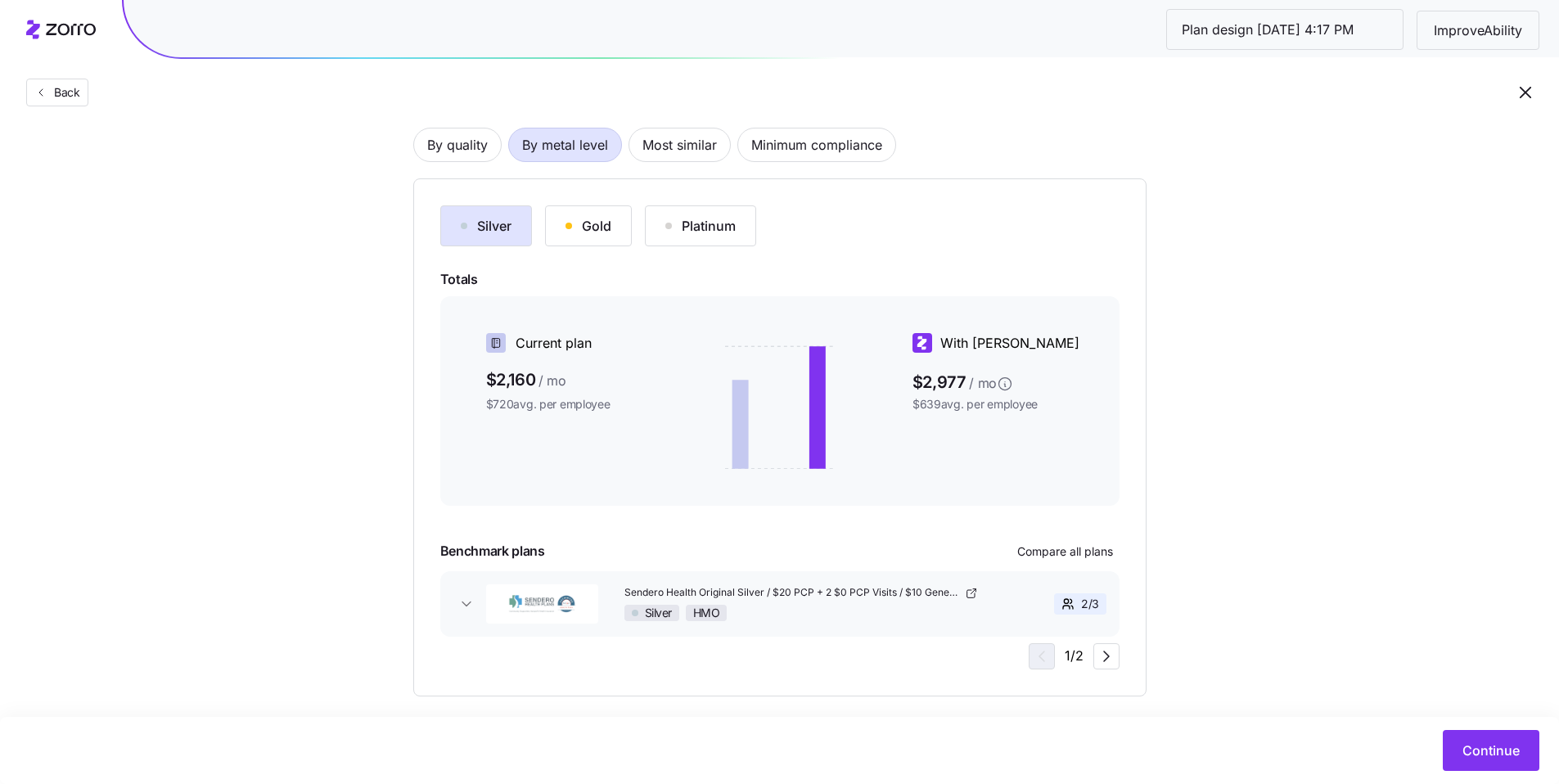
scroll to position [120, 0]
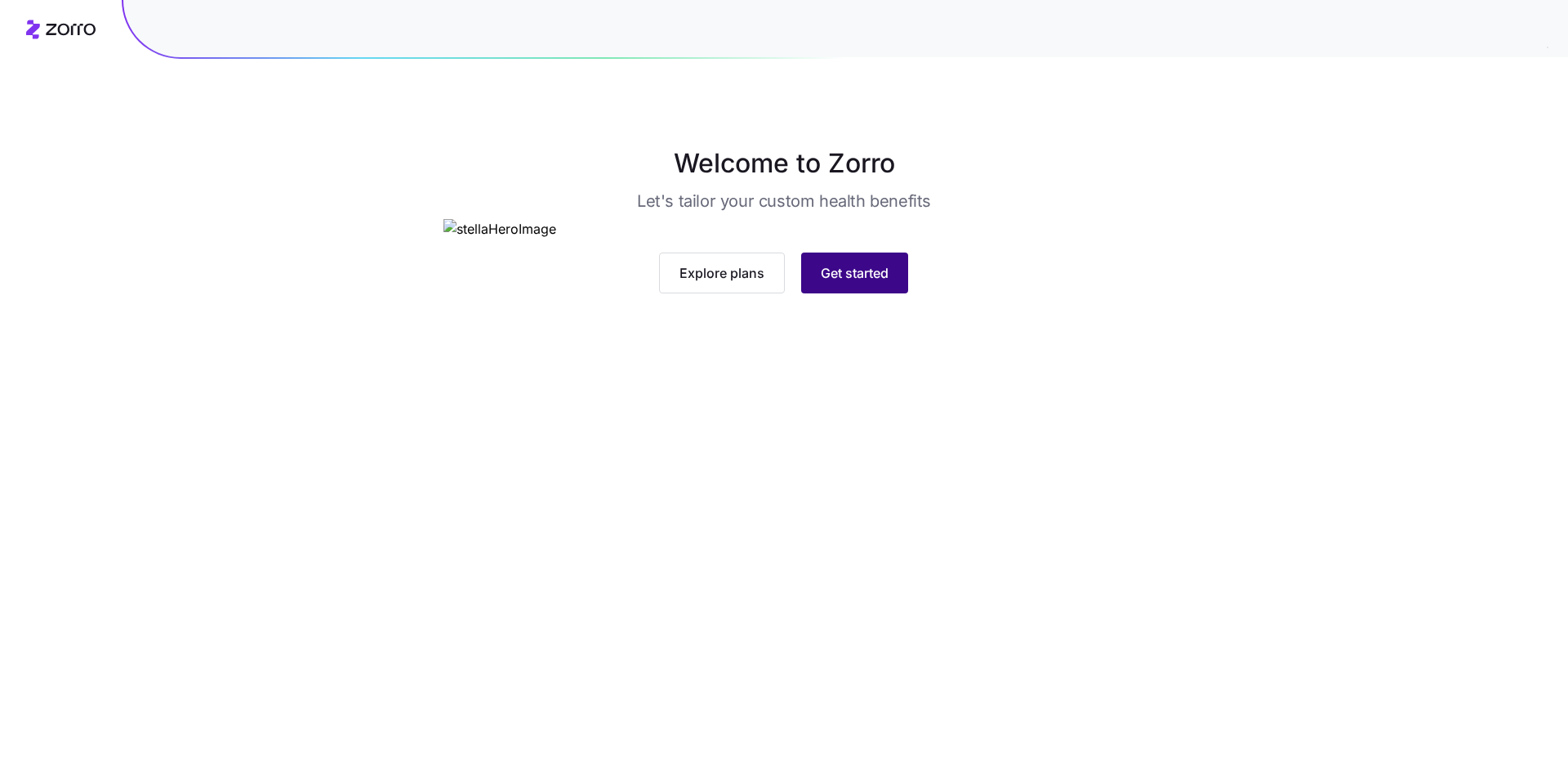
click at [881, 283] on span "Get started" at bounding box center [855, 273] width 68 height 19
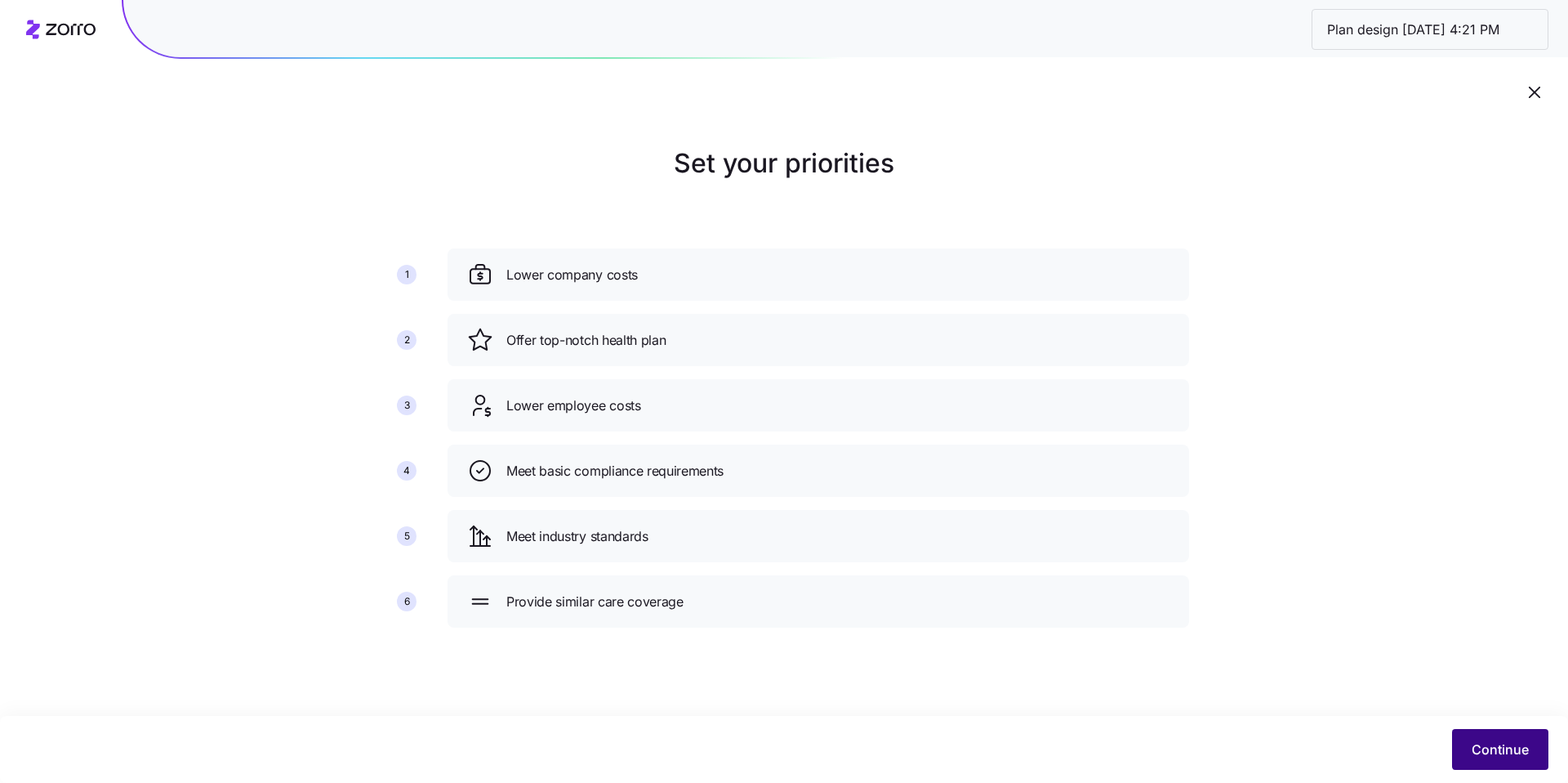
click at [1540, 756] on button "Continue" at bounding box center [1499, 749] width 96 height 41
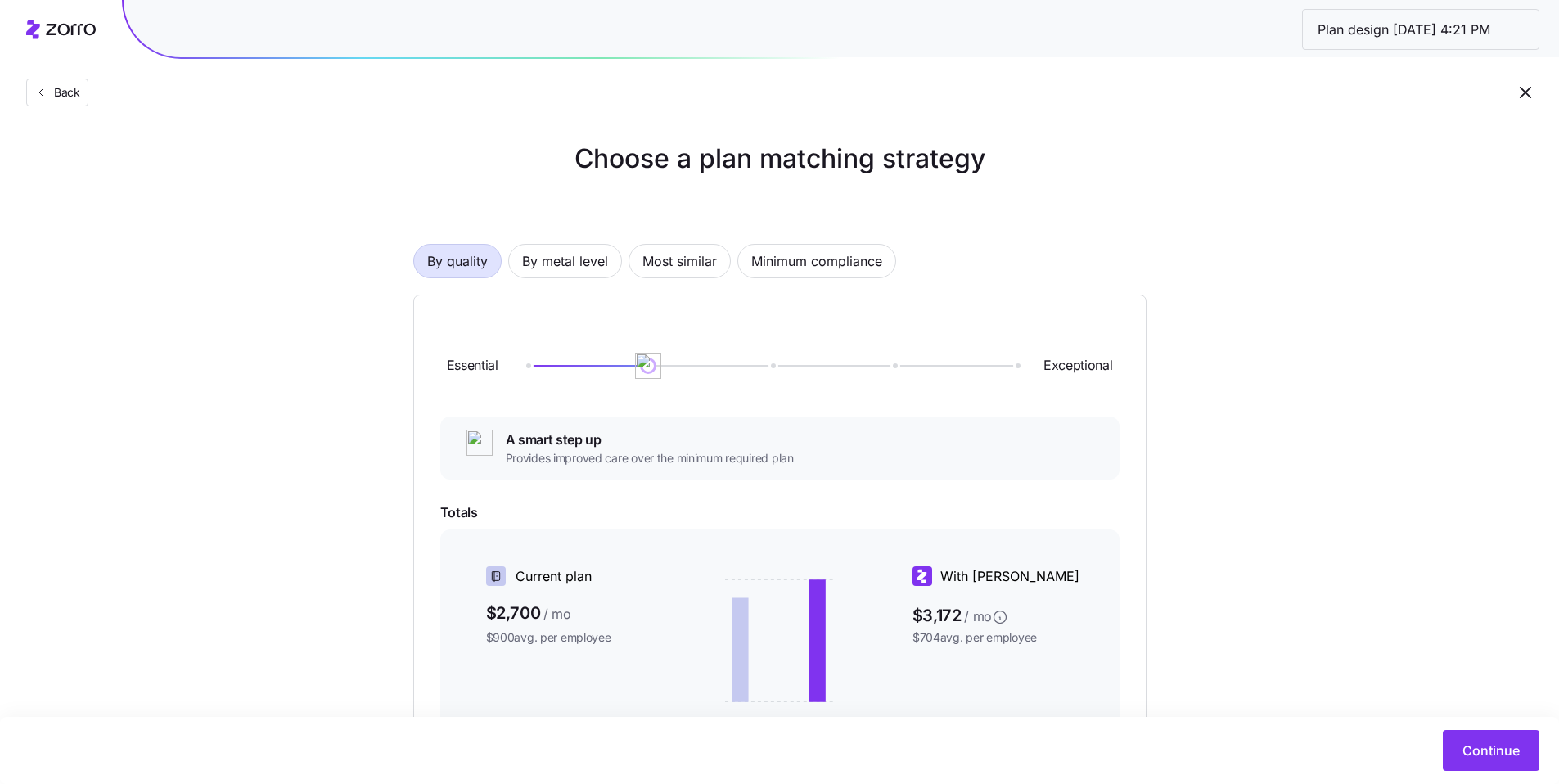
scroll to position [16, 0]
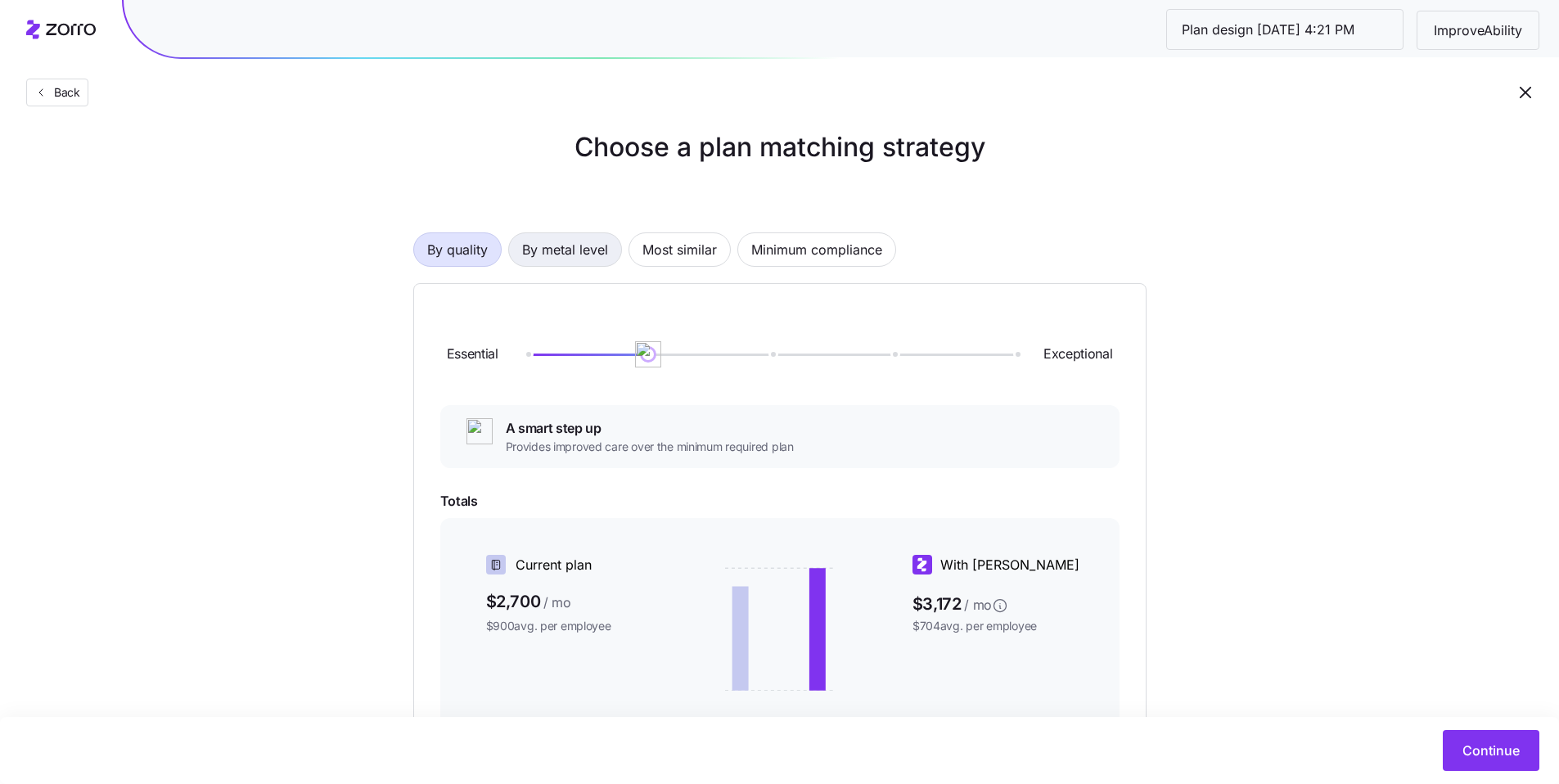
click at [590, 265] on span "By metal level" at bounding box center [565, 250] width 86 height 33
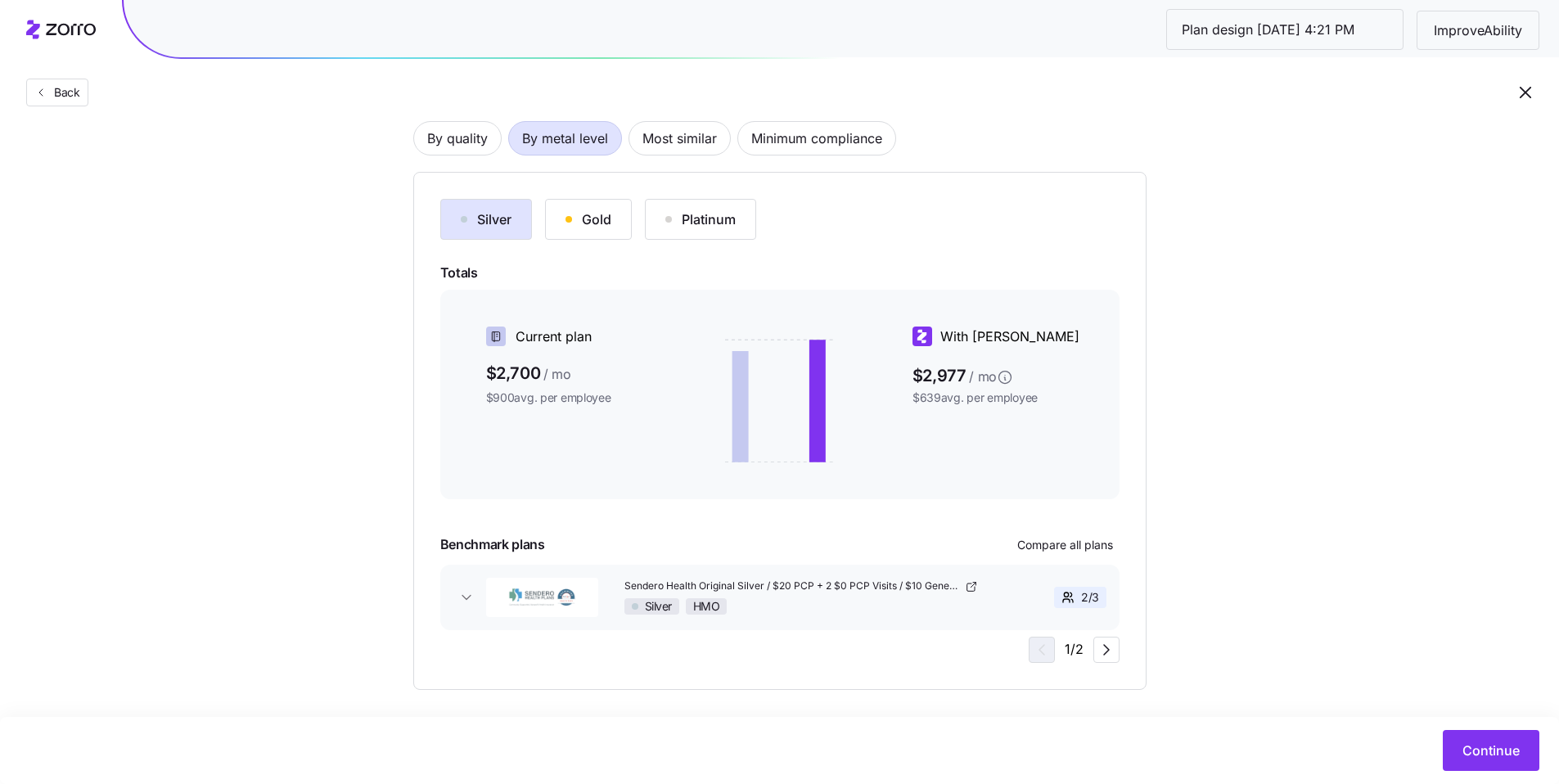
scroll to position [125, 0]
